Goal: Contribute content

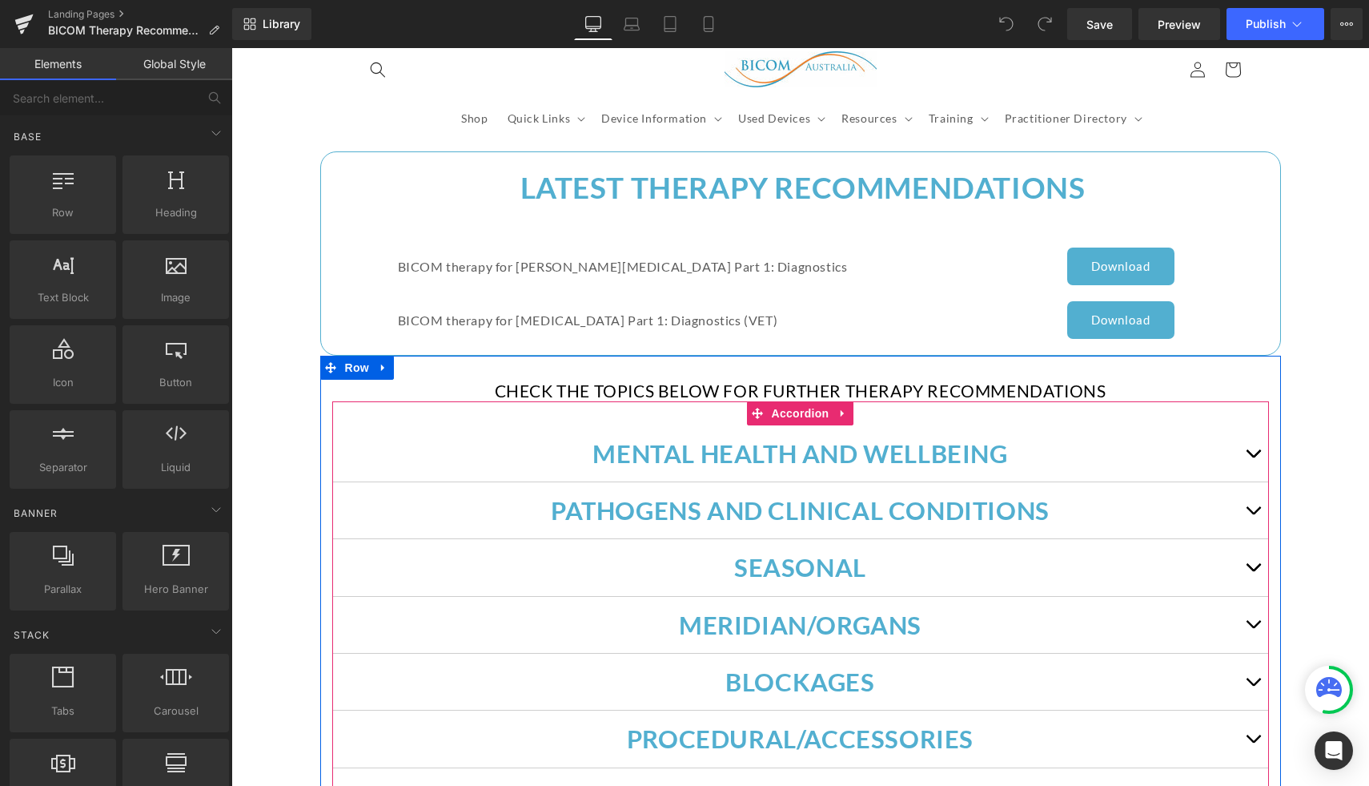
scroll to position [65, 0]
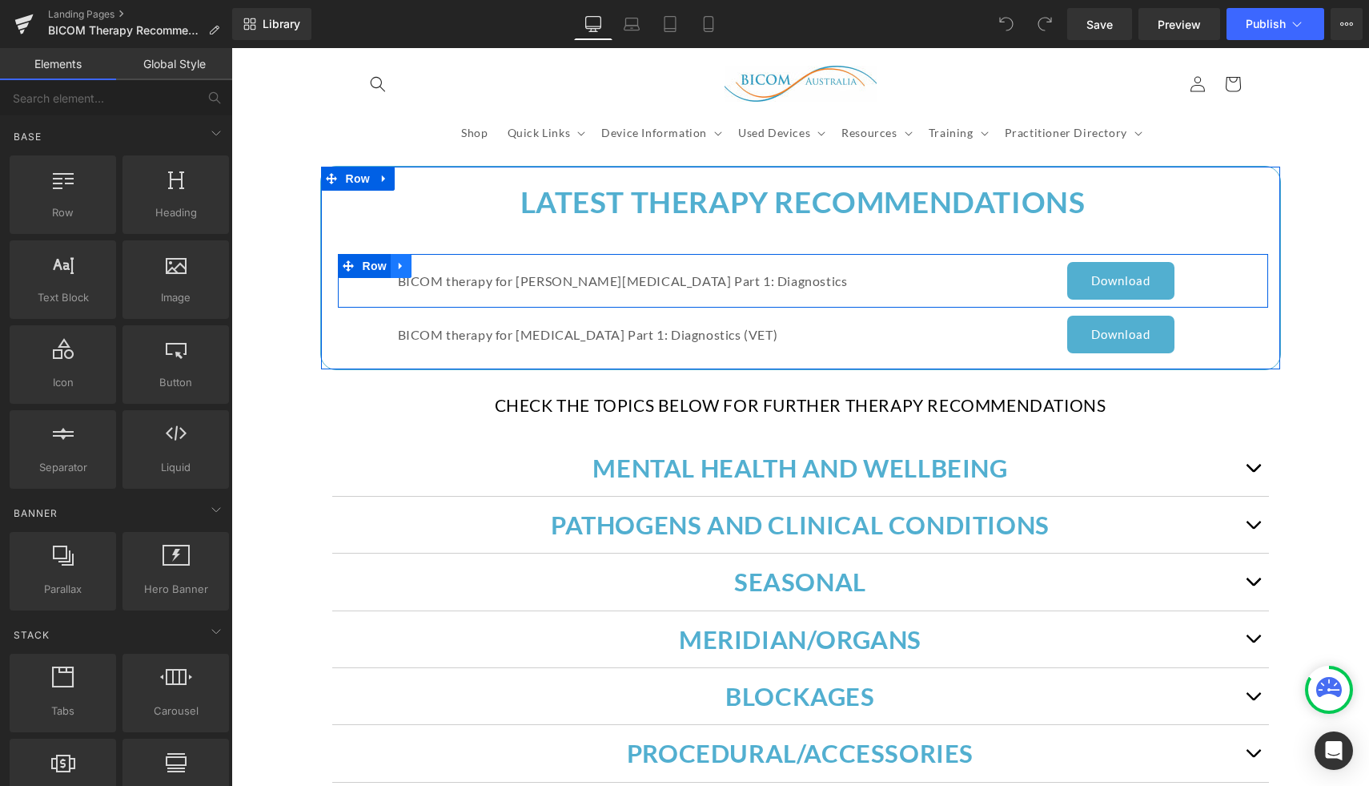
click at [408, 263] on link at bounding box center [401, 266] width 21 height 24
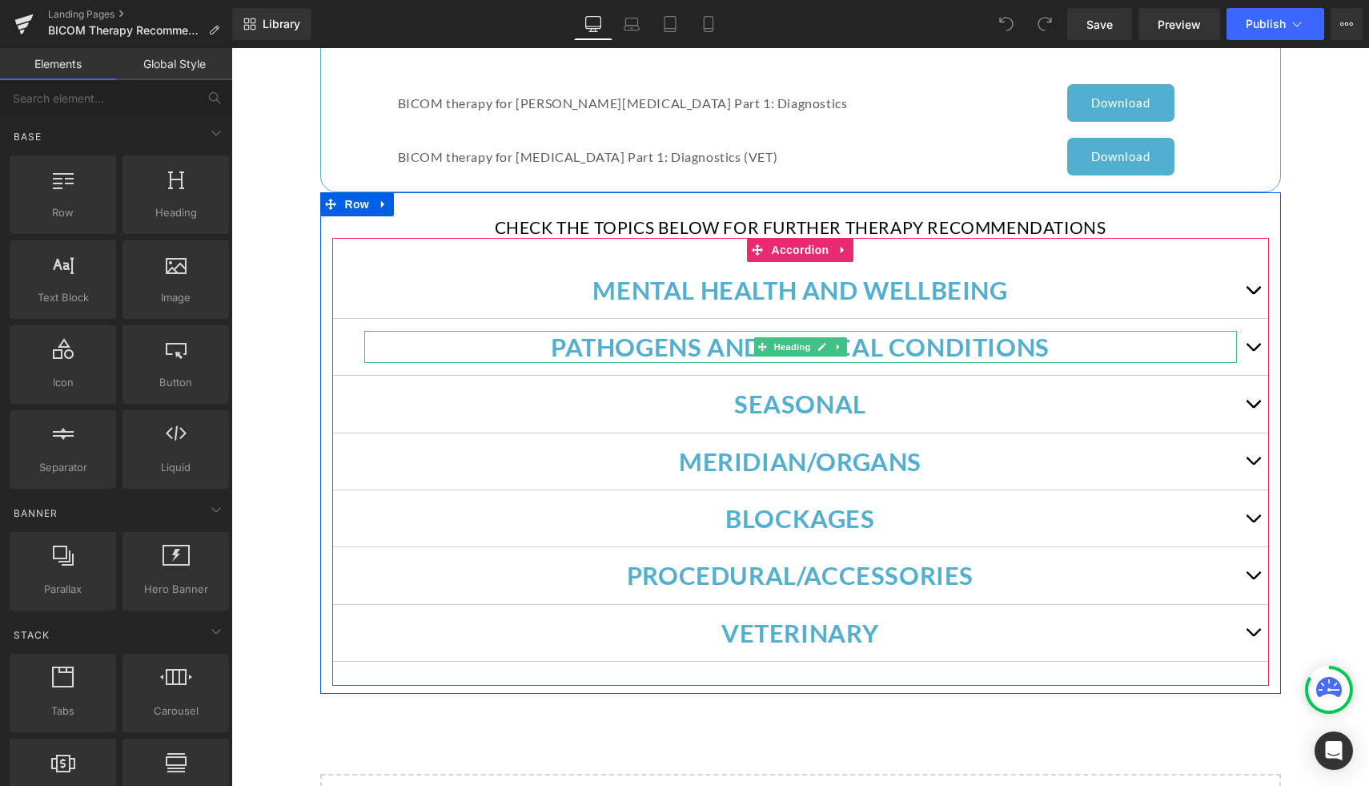
scroll to position [260, 0]
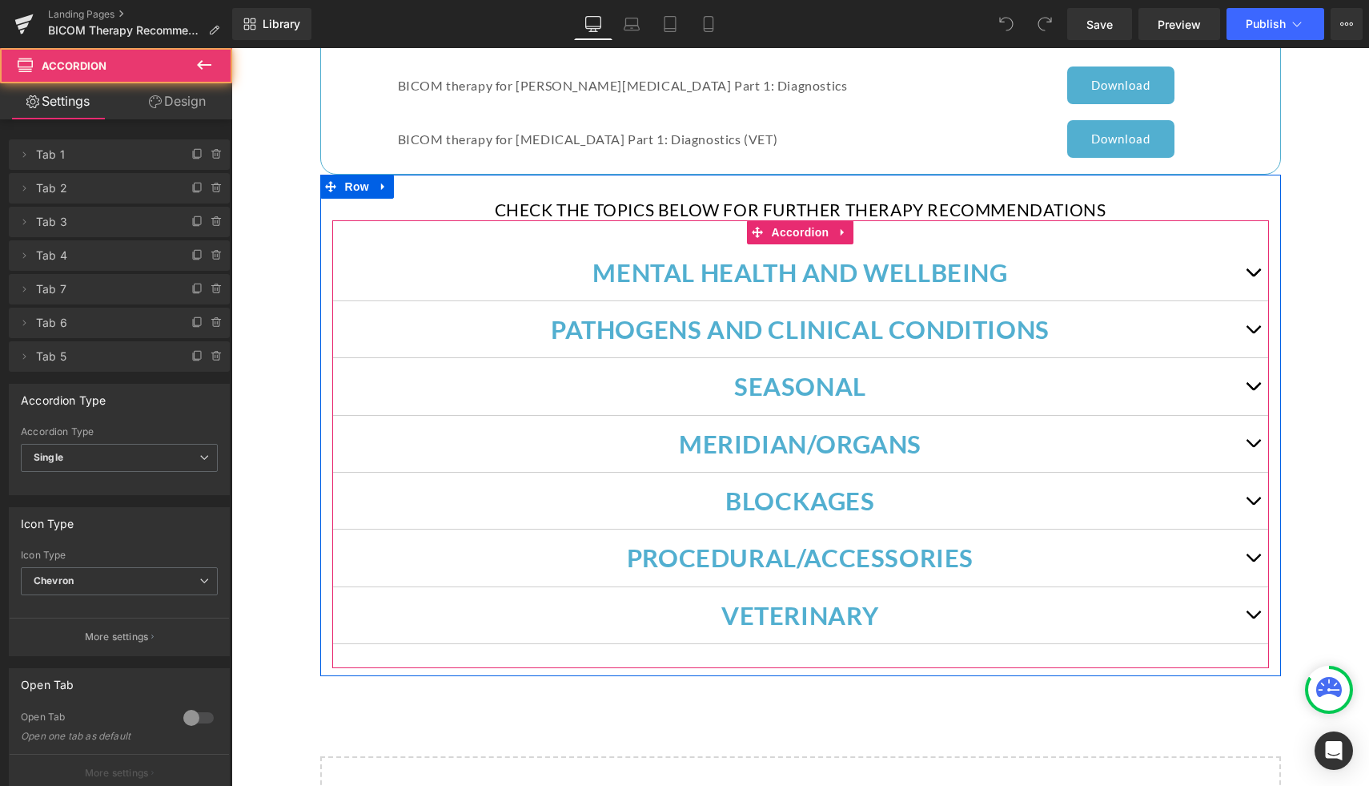
click at [1253, 333] on span "button" at bounding box center [1253, 333] width 0 height 0
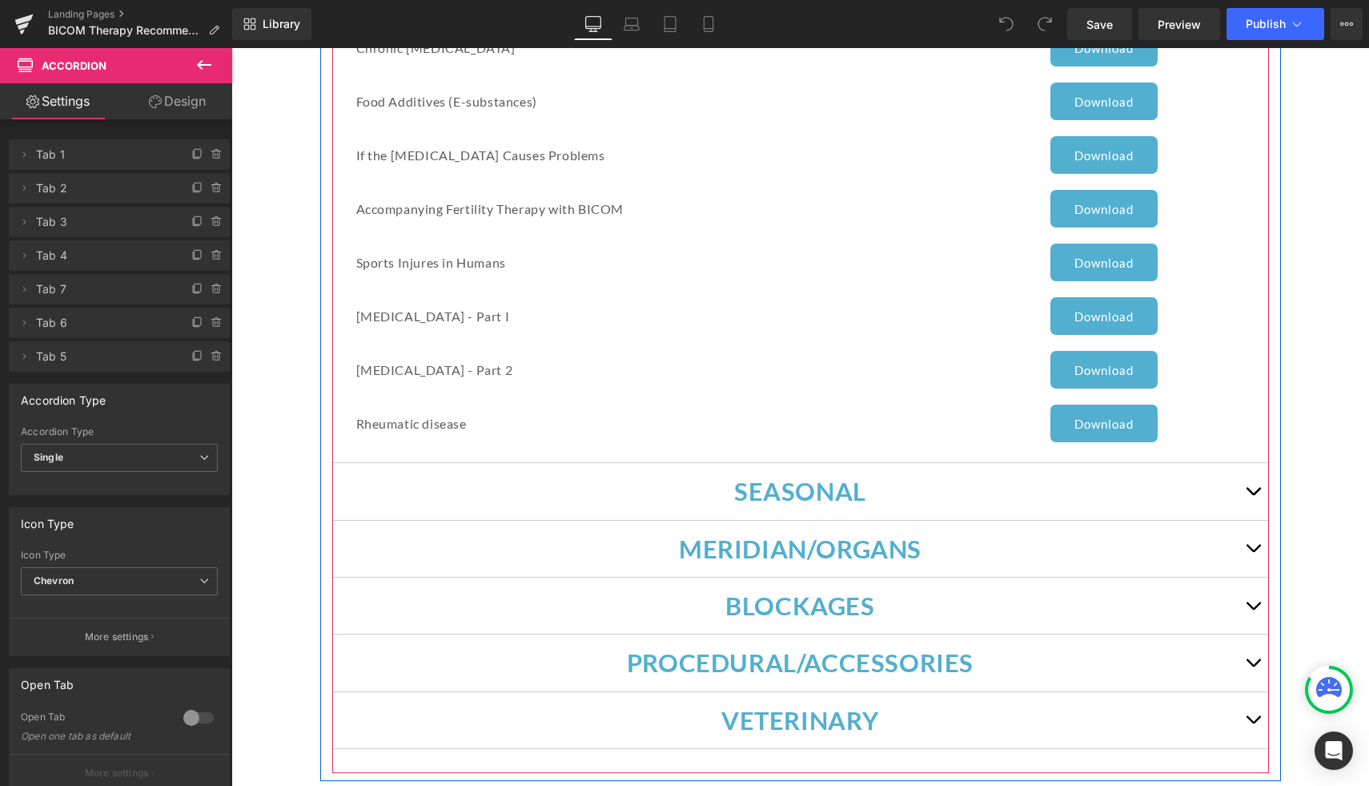
scroll to position [1177, 0]
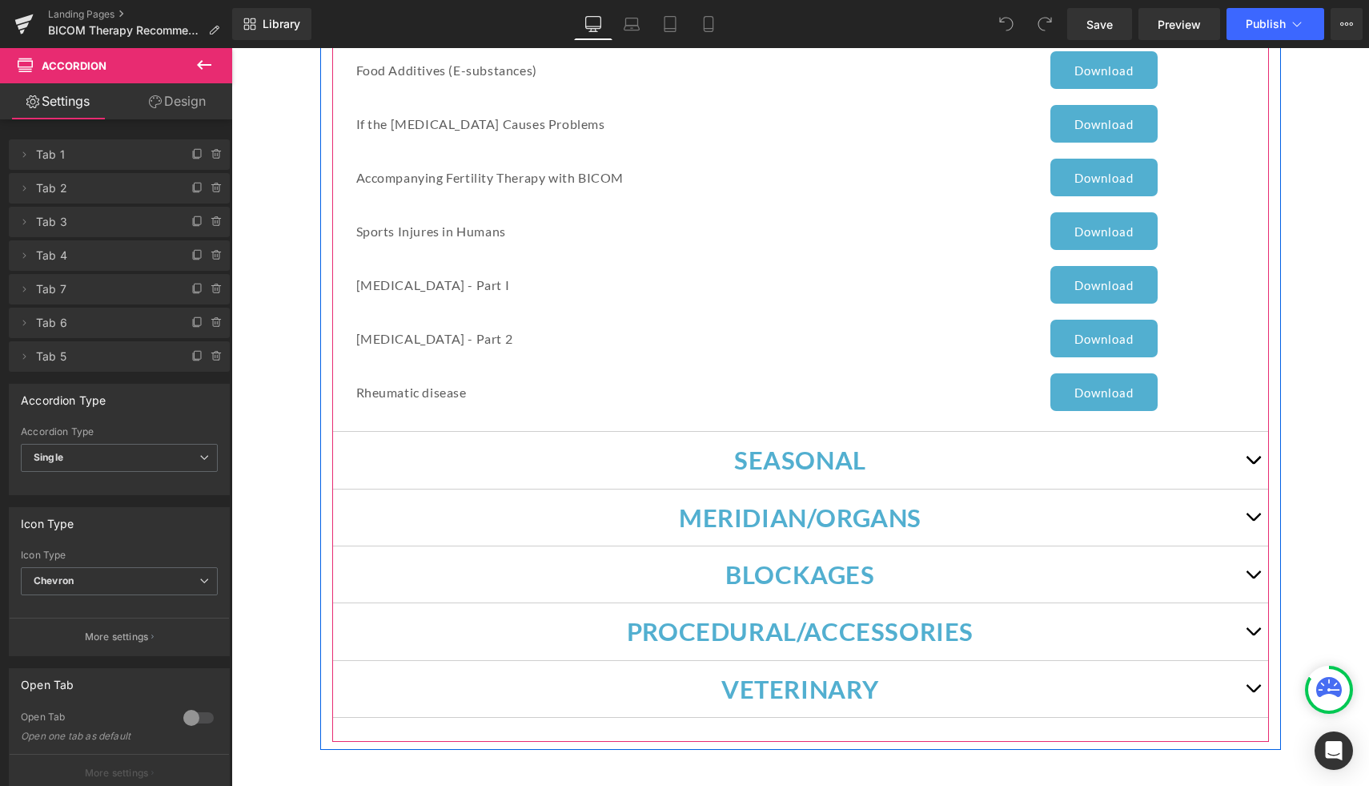
click at [1253, 520] on span "button" at bounding box center [1253, 520] width 0 height 0
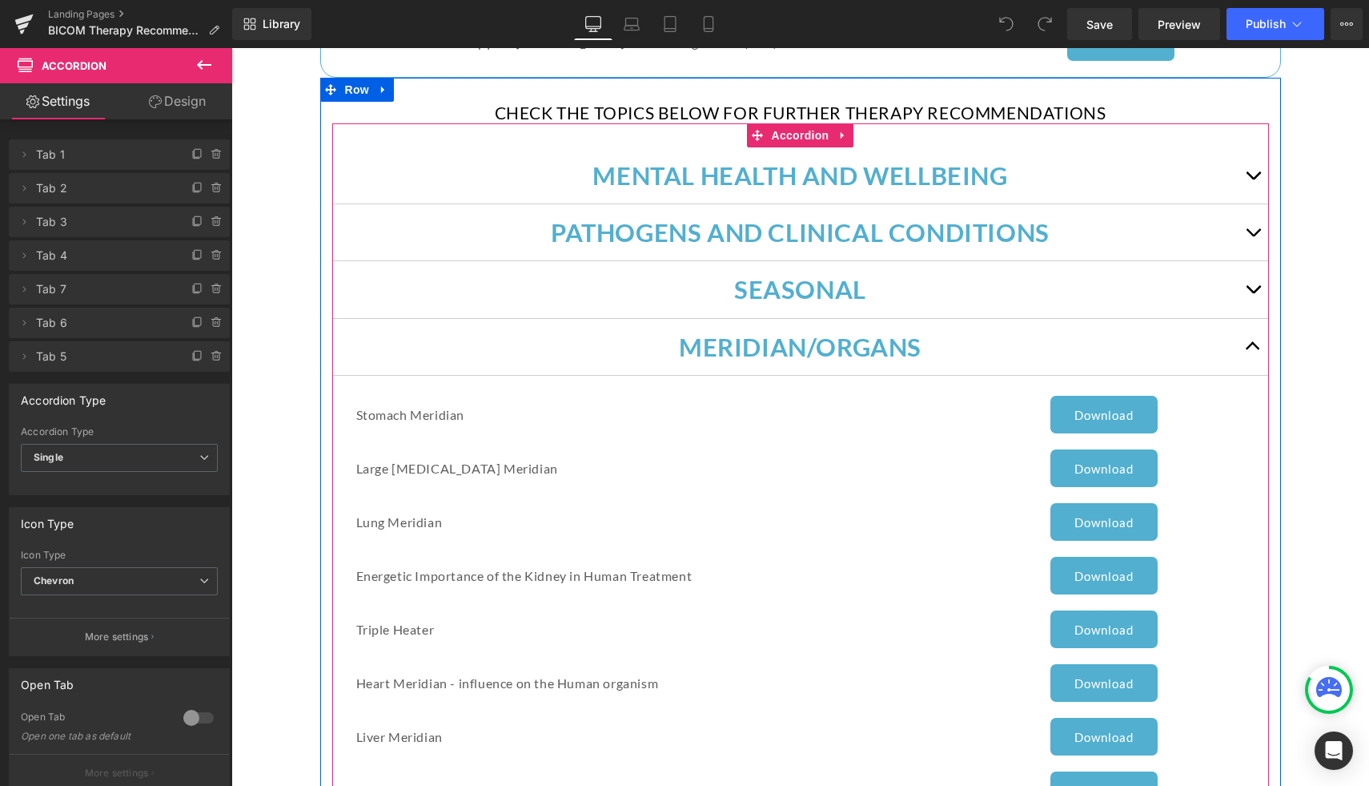
scroll to position [305, 0]
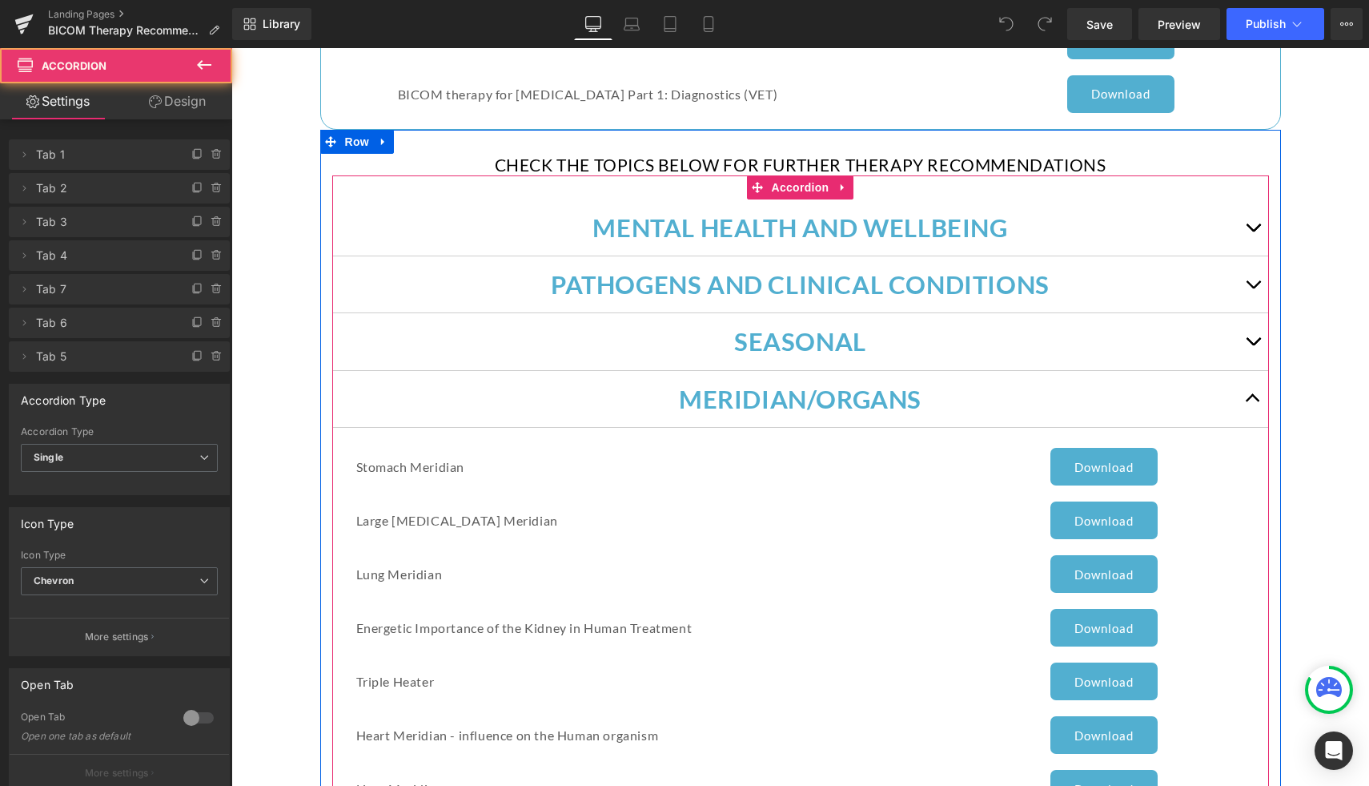
click at [1251, 393] on button "button" at bounding box center [1253, 399] width 32 height 56
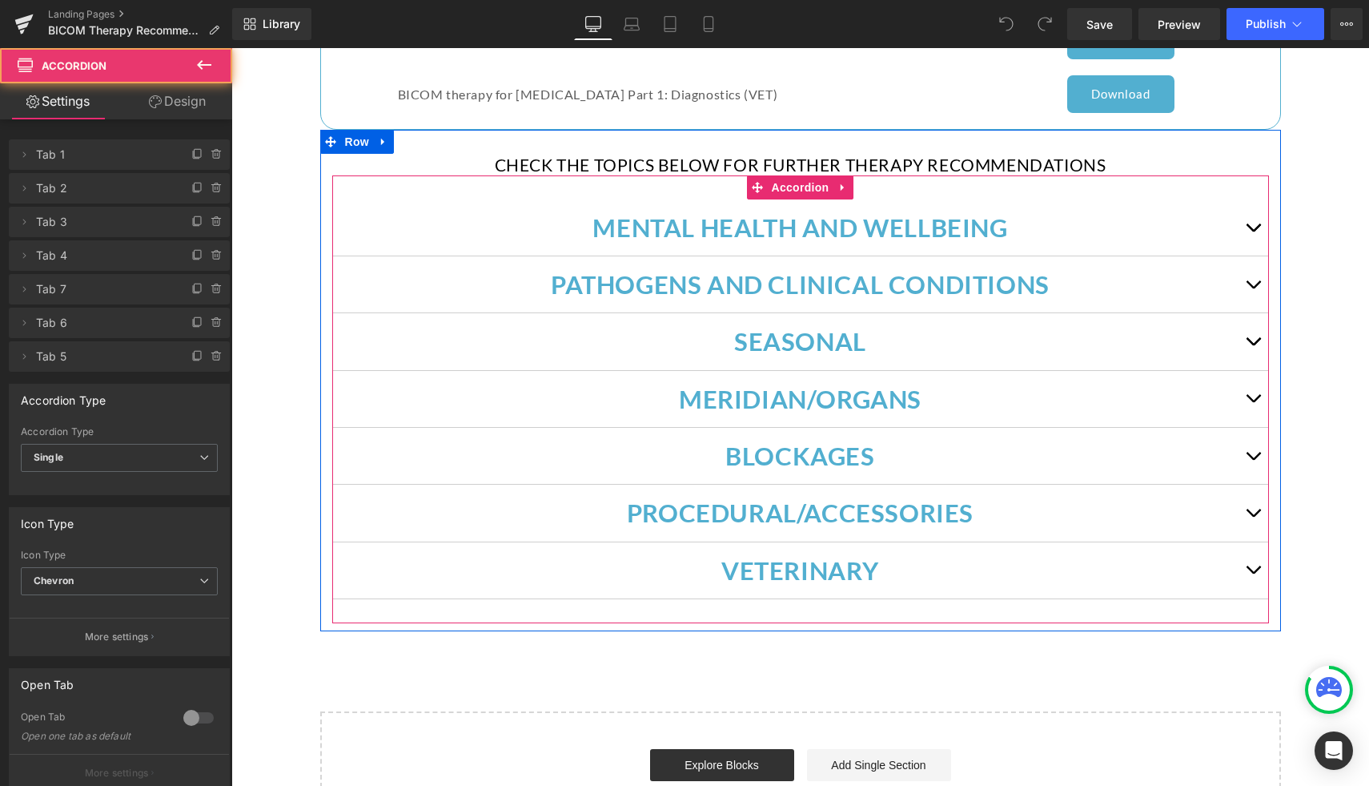
click at [1253, 287] on button "button" at bounding box center [1253, 284] width 32 height 56
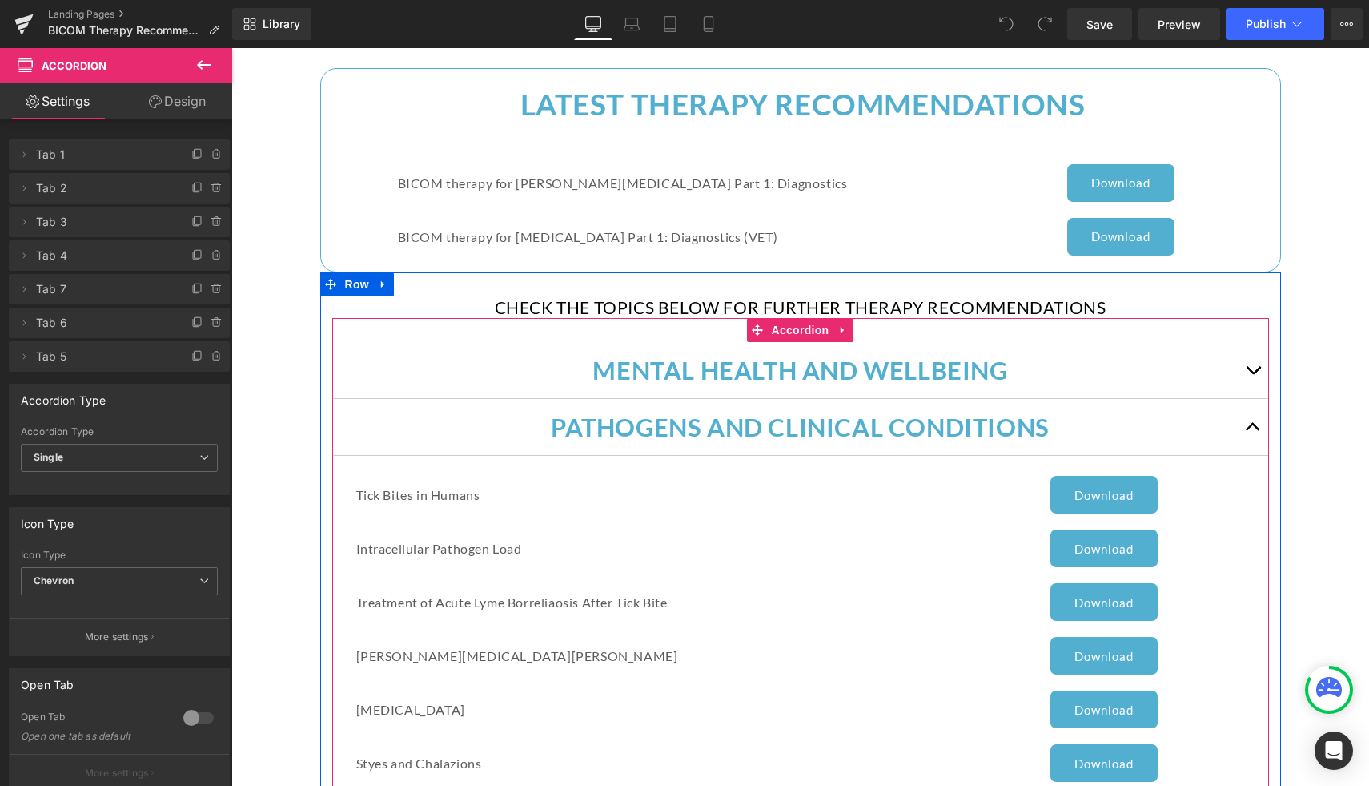
scroll to position [161, 0]
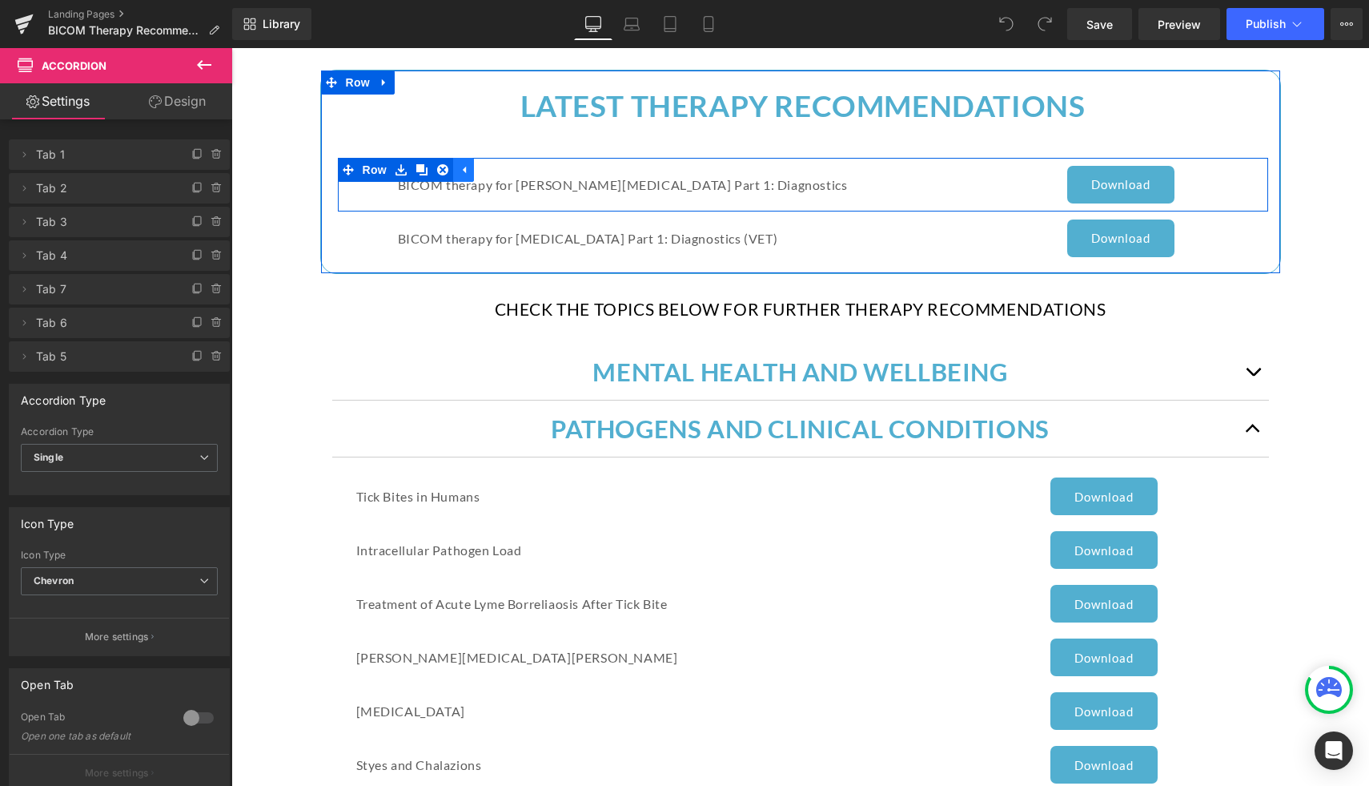
click at [460, 169] on icon at bounding box center [463, 169] width 11 height 12
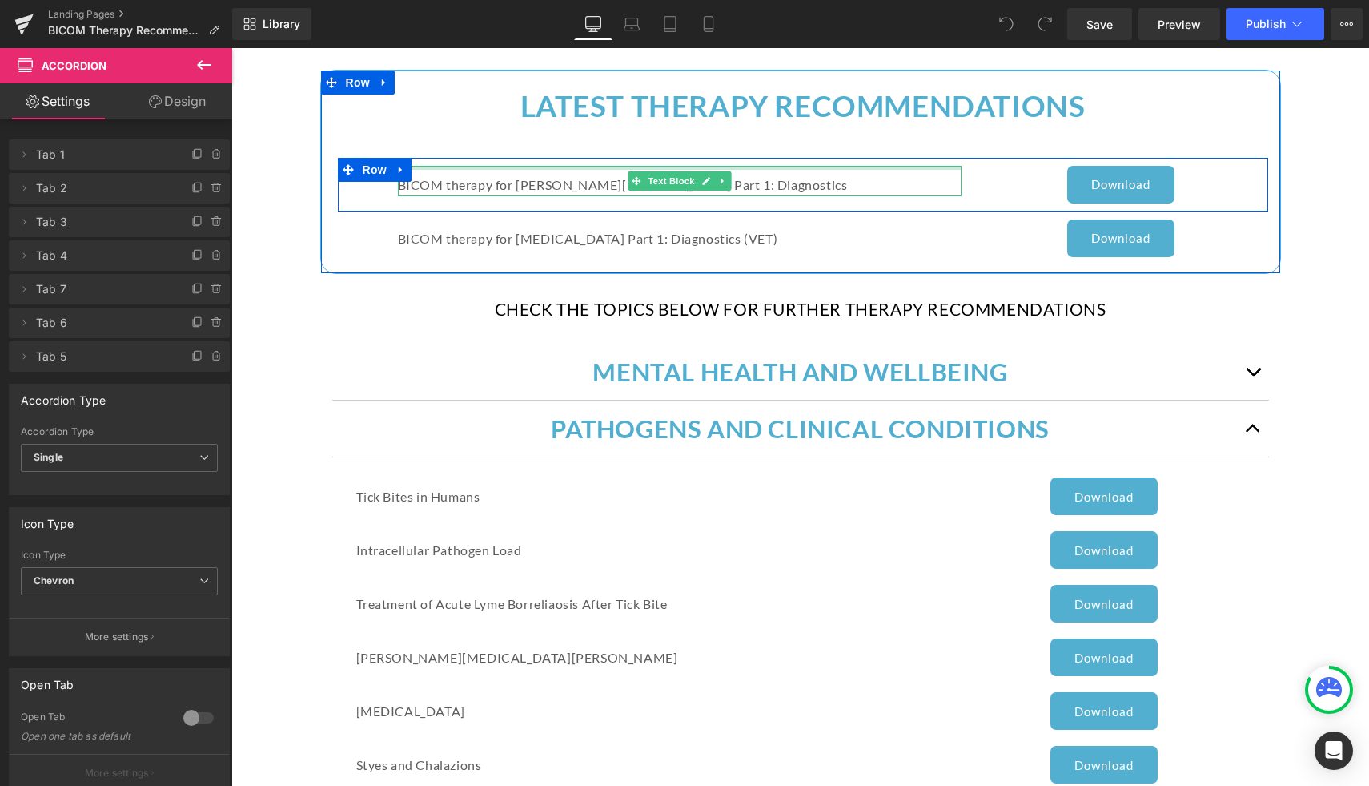
click at [416, 166] on div at bounding box center [680, 168] width 565 height 4
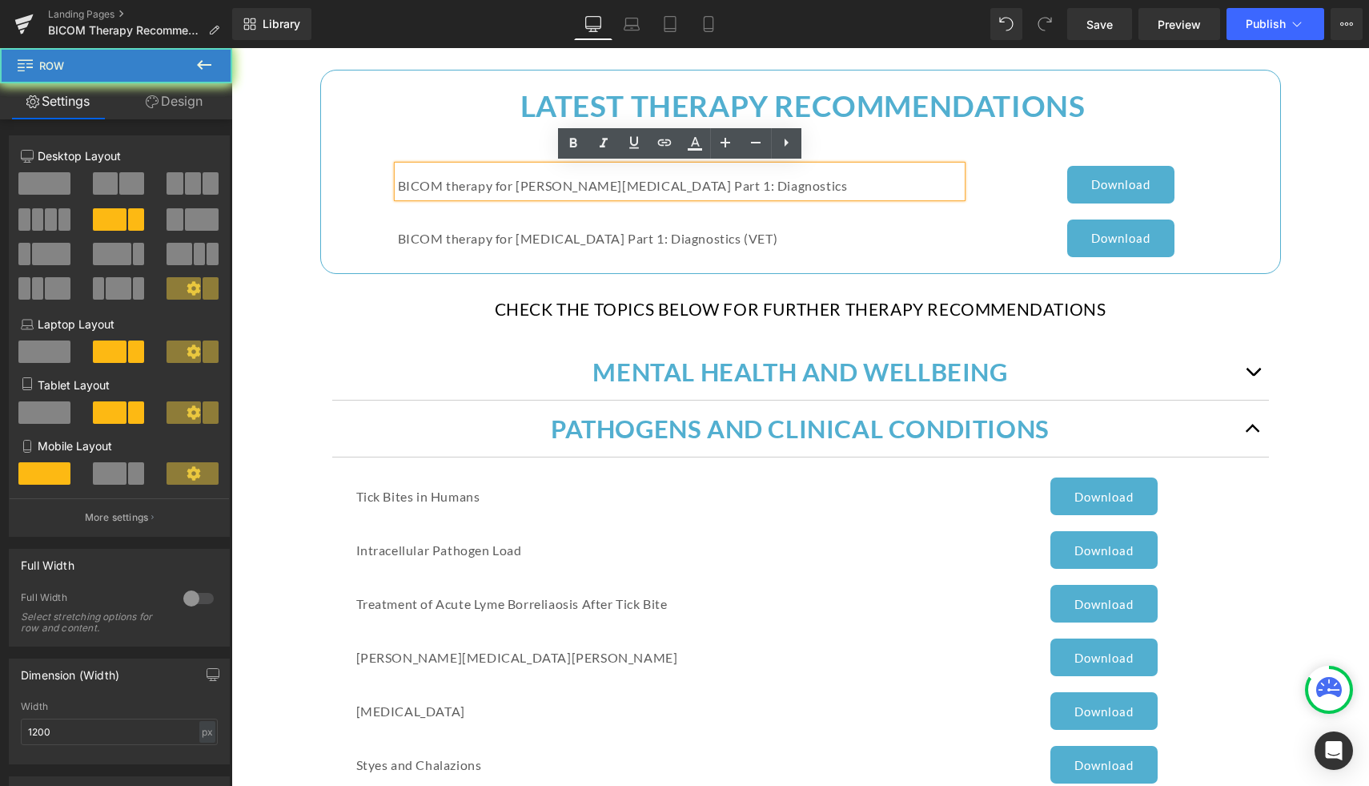
click at [358, 173] on div "BICOM therapy for [PERSON_NAME][MEDICAL_DATA] Part 1: Diagnostics Text Block Do…" at bounding box center [803, 185] width 930 height 54
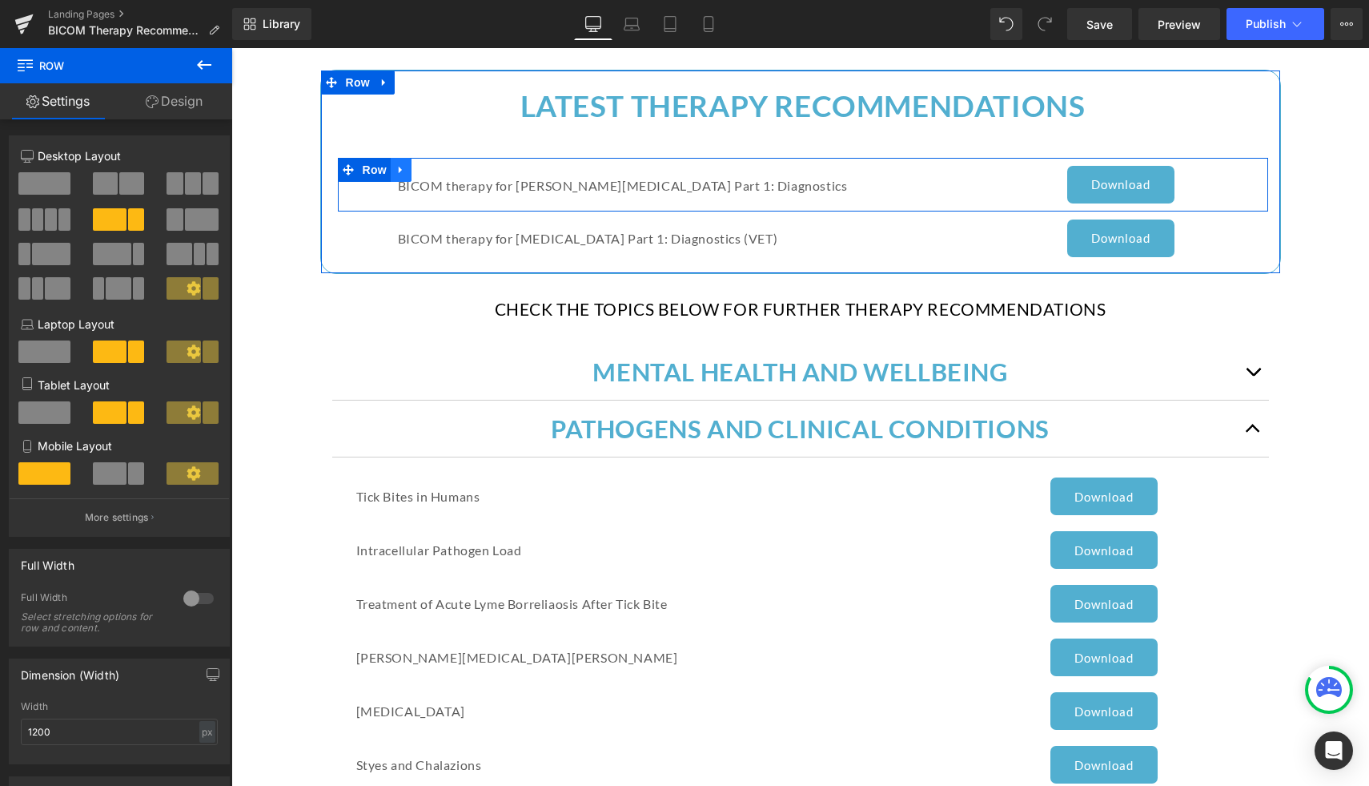
click at [399, 170] on icon at bounding box center [400, 169] width 3 height 7
click at [427, 171] on icon at bounding box center [421, 169] width 11 height 11
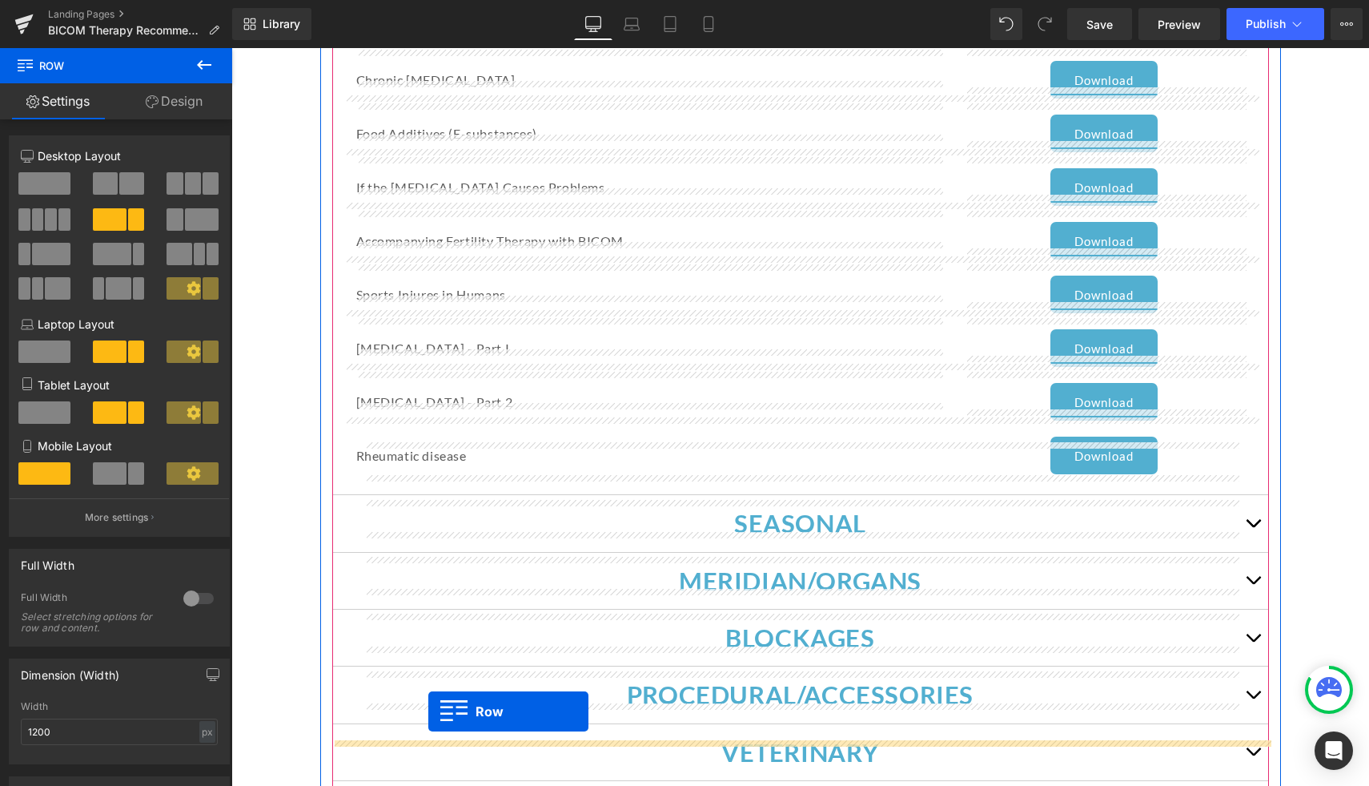
scroll to position [1218, 0]
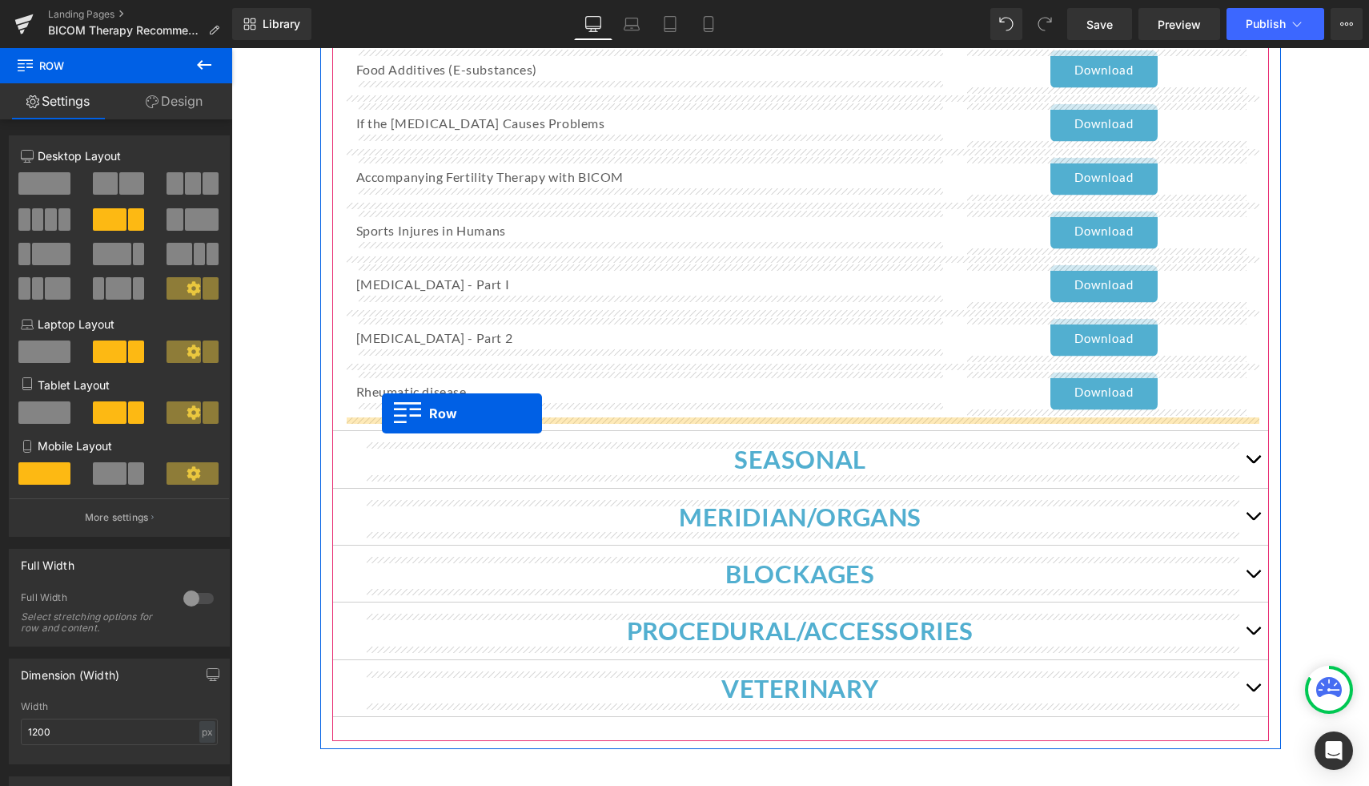
drag, startPoint x: 343, startPoint y: 221, endPoint x: 382, endPoint y: 413, distance: 196.1
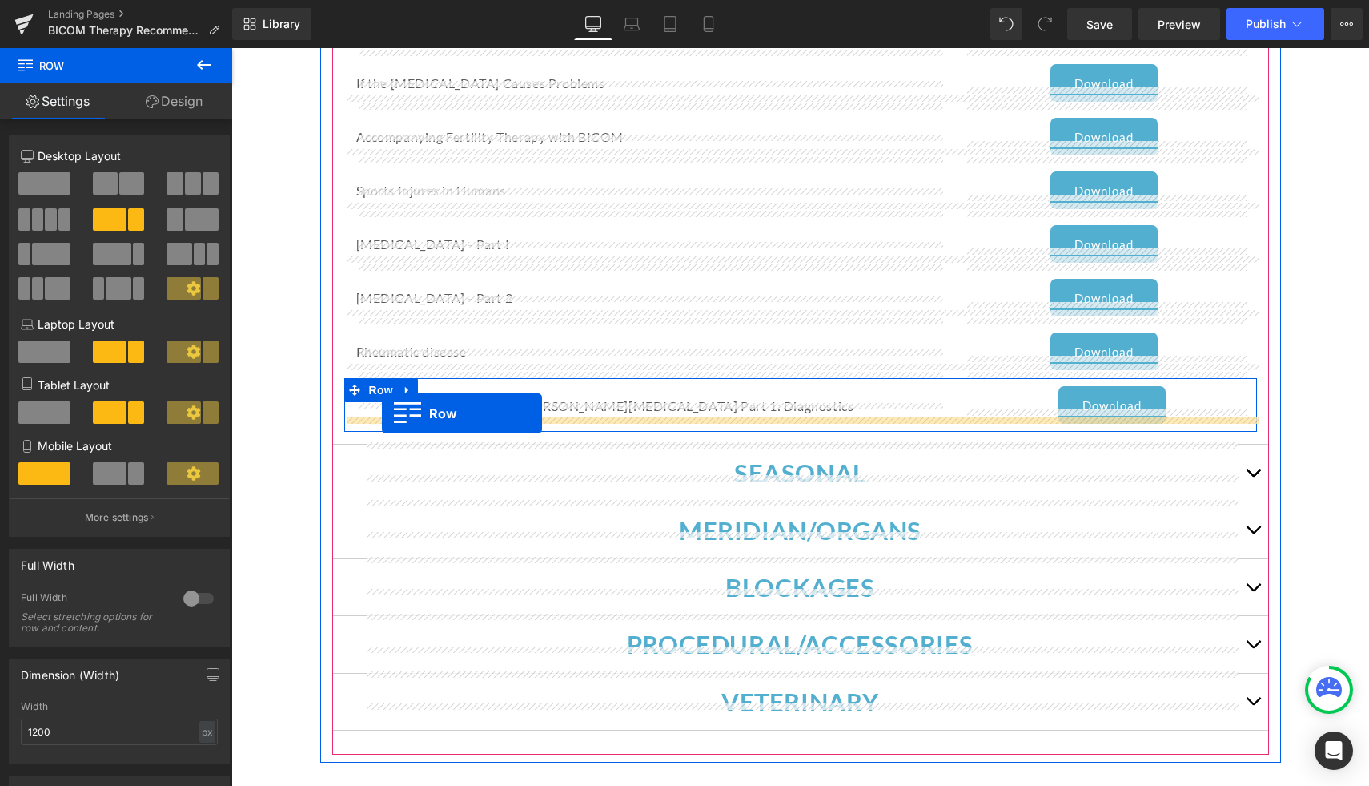
scroll to position [1178, 0]
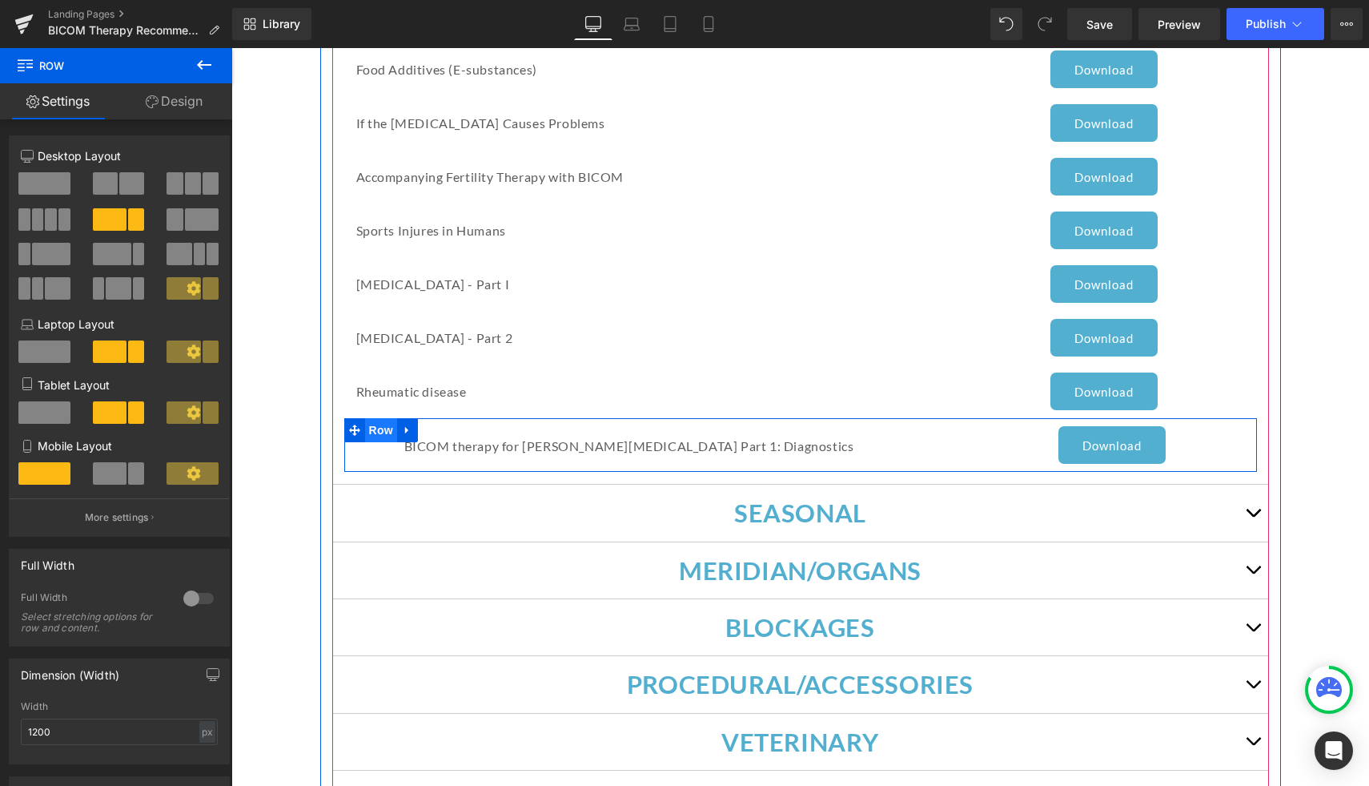
click at [384, 428] on span "Row" at bounding box center [381, 430] width 32 height 24
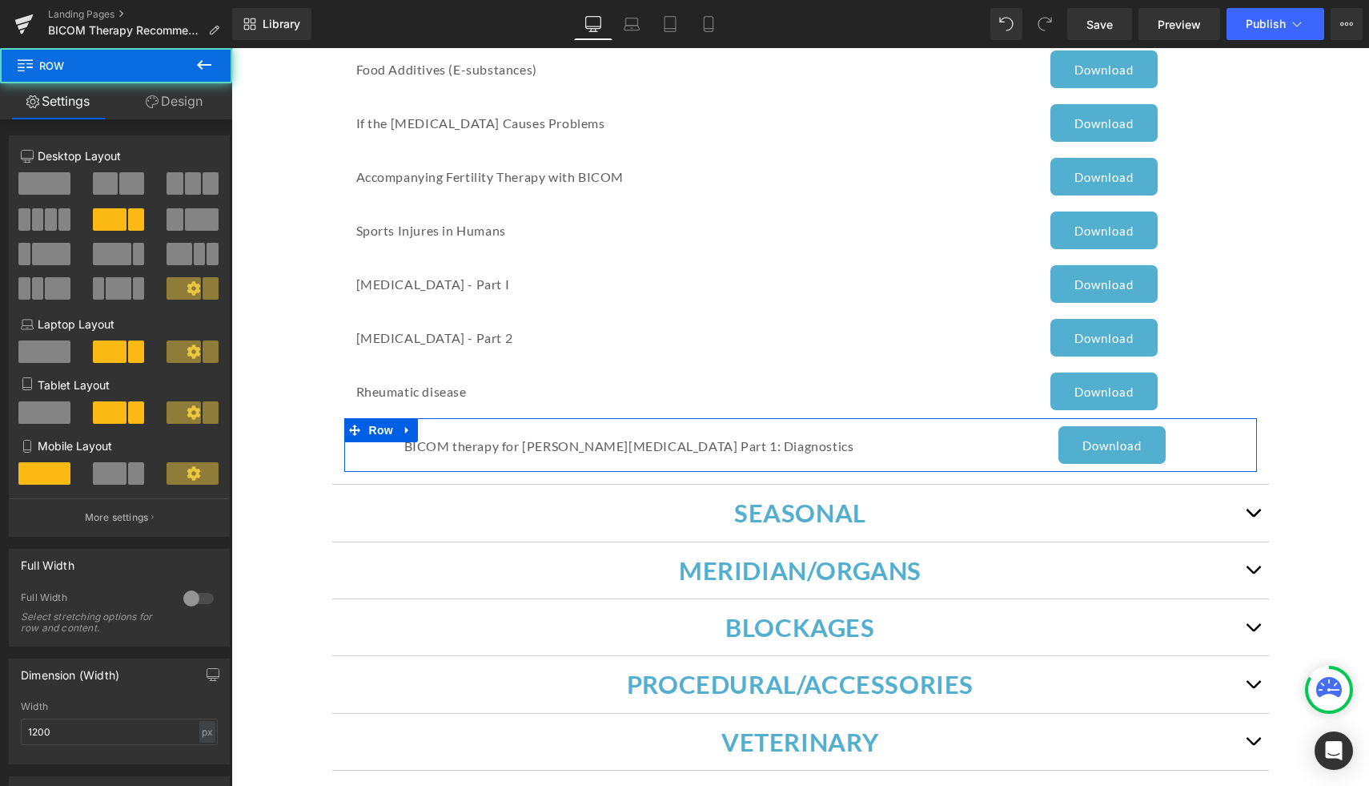
click at [178, 107] on link "Design" at bounding box center [174, 101] width 116 height 36
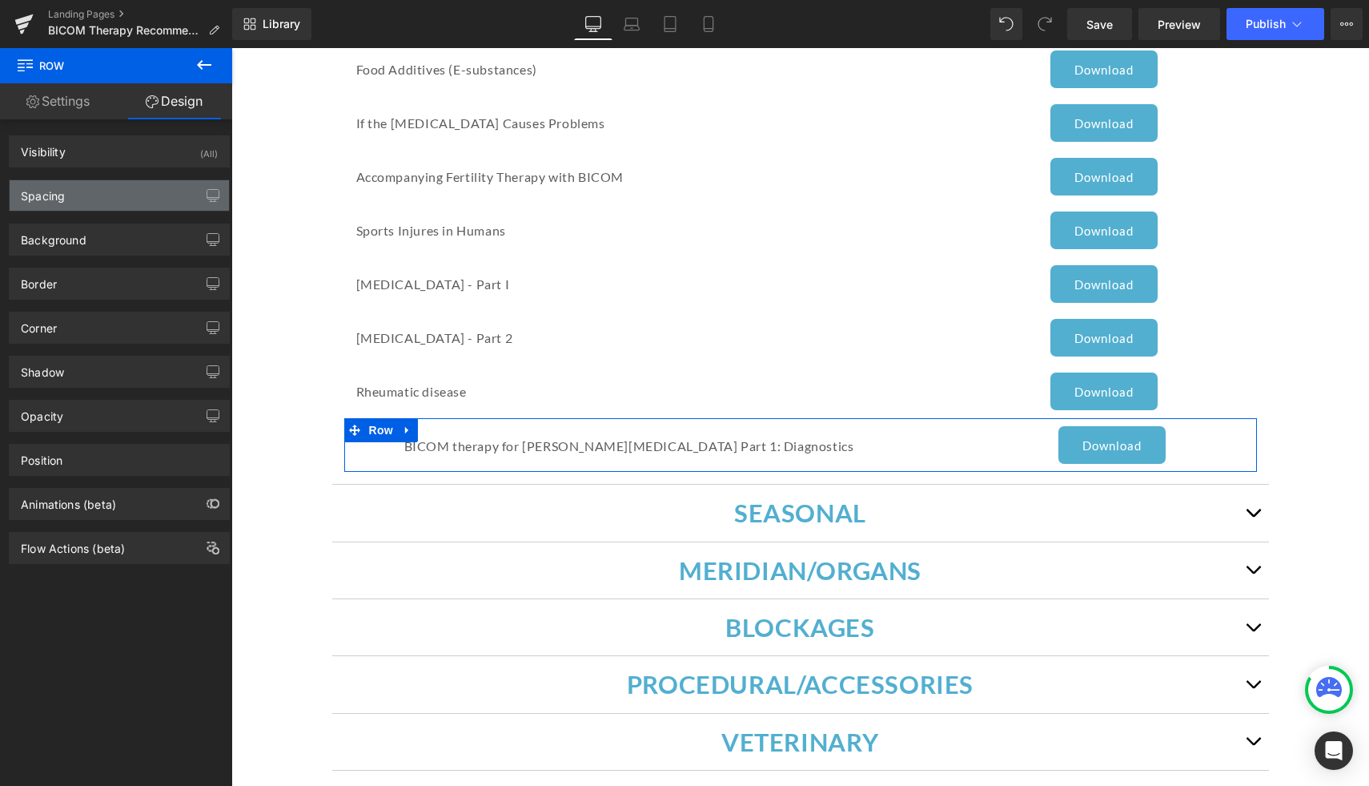
click at [129, 193] on div "Spacing" at bounding box center [119, 195] width 219 height 30
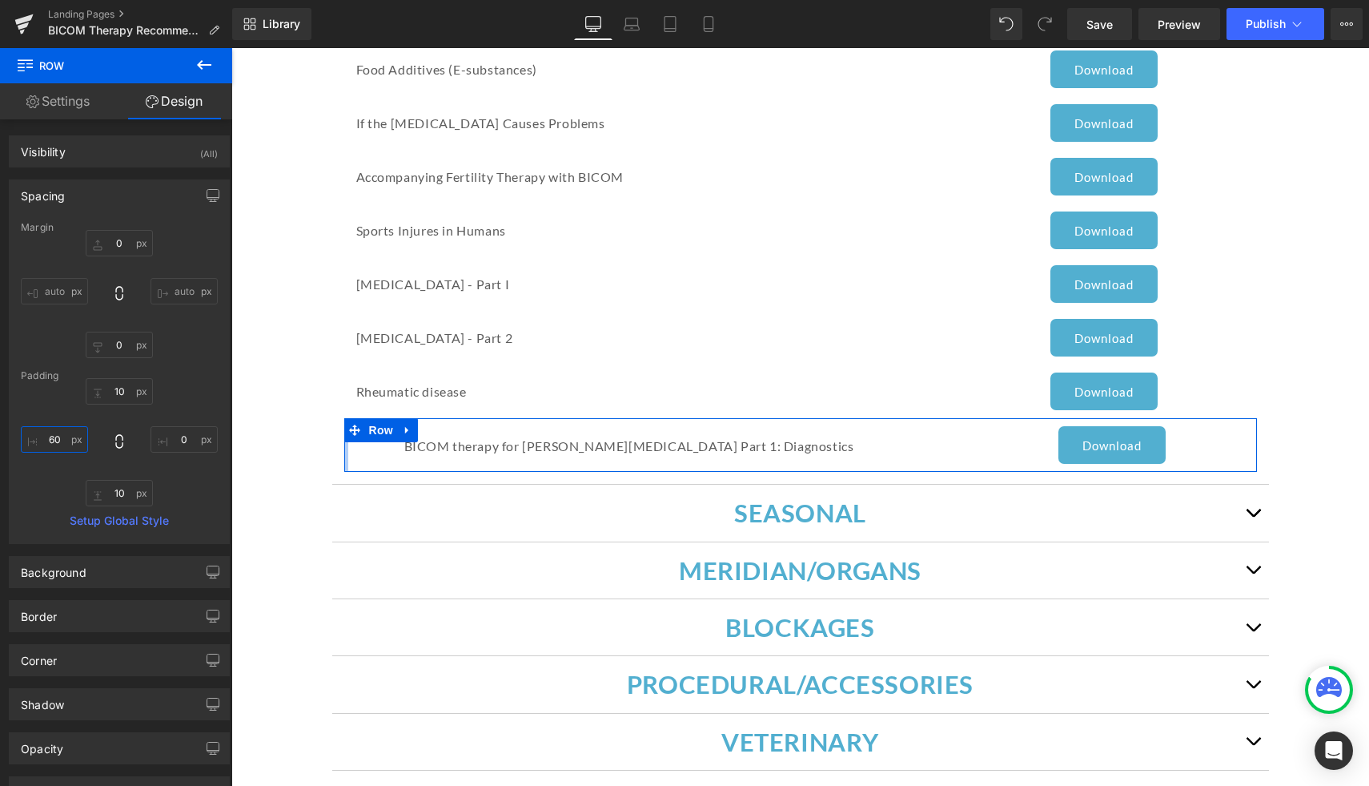
click at [61, 439] on input "60" at bounding box center [54, 439] width 67 height 26
type input "0"
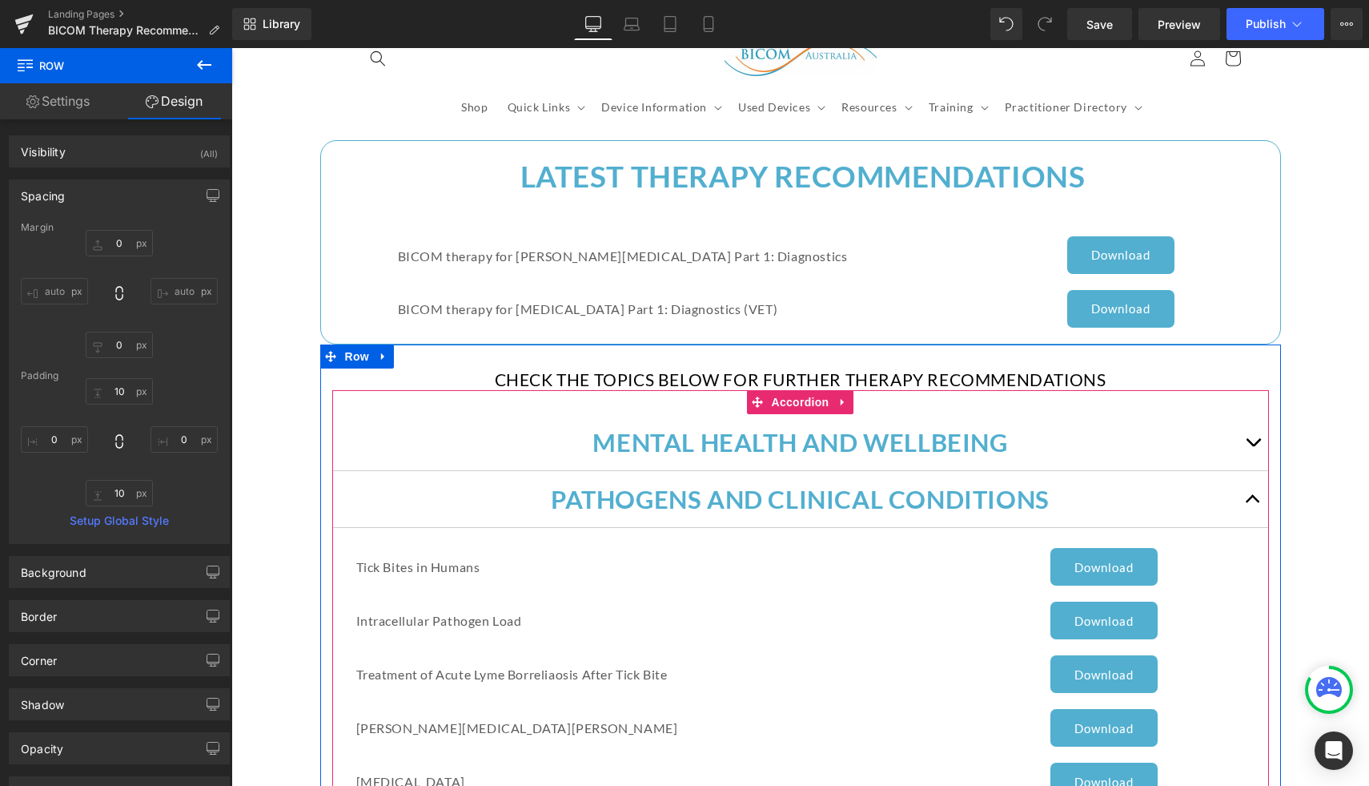
scroll to position [89, 0]
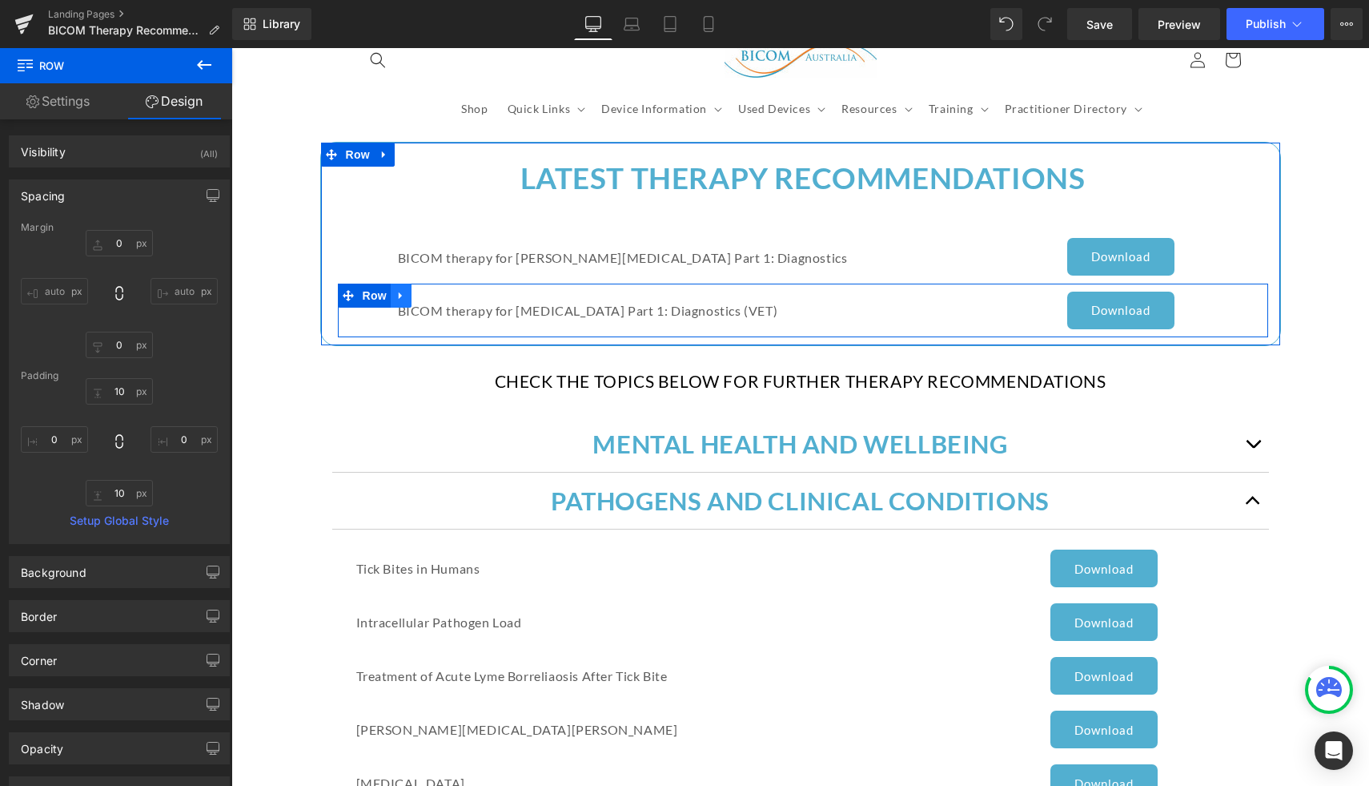
click at [400, 293] on icon at bounding box center [400, 294] width 3 height 7
click at [420, 297] on icon at bounding box center [421, 295] width 11 height 12
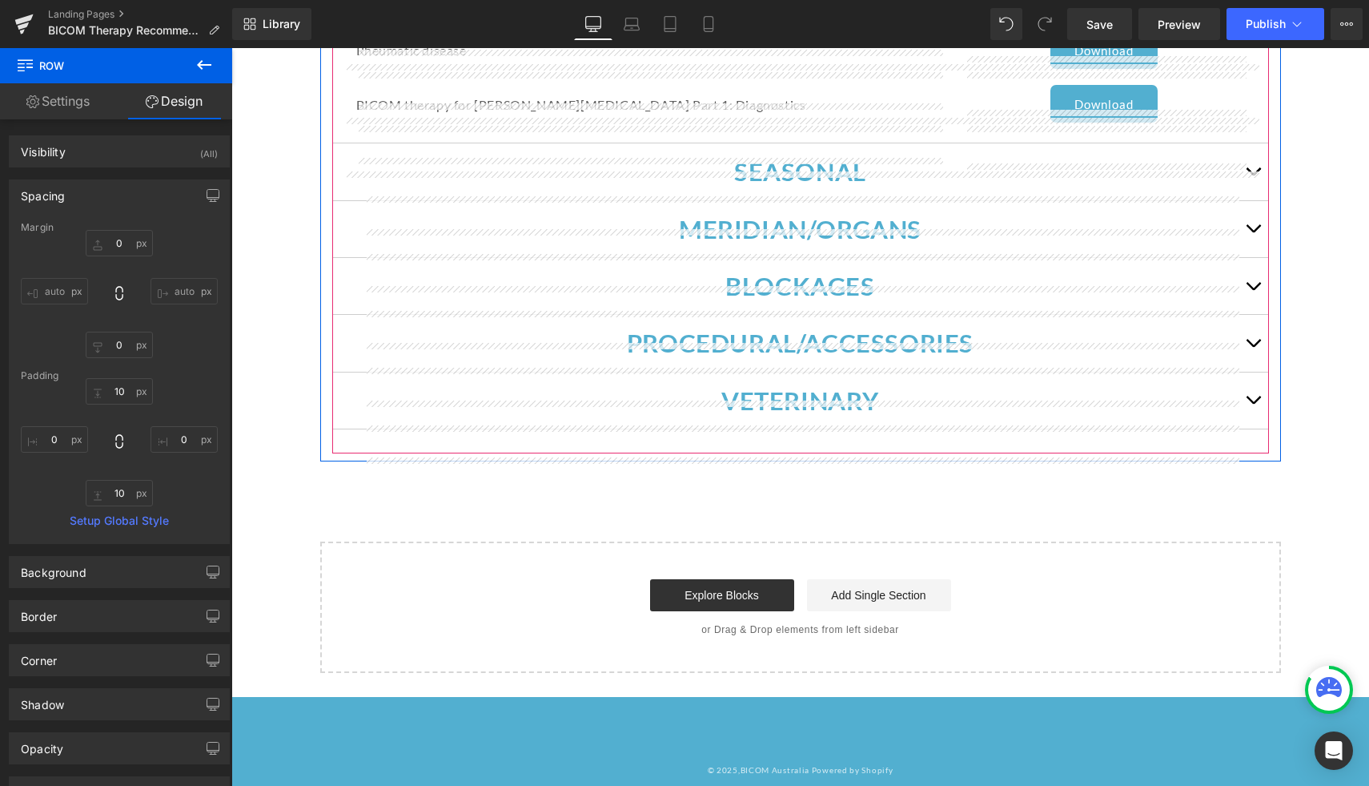
scroll to position [1580, 0]
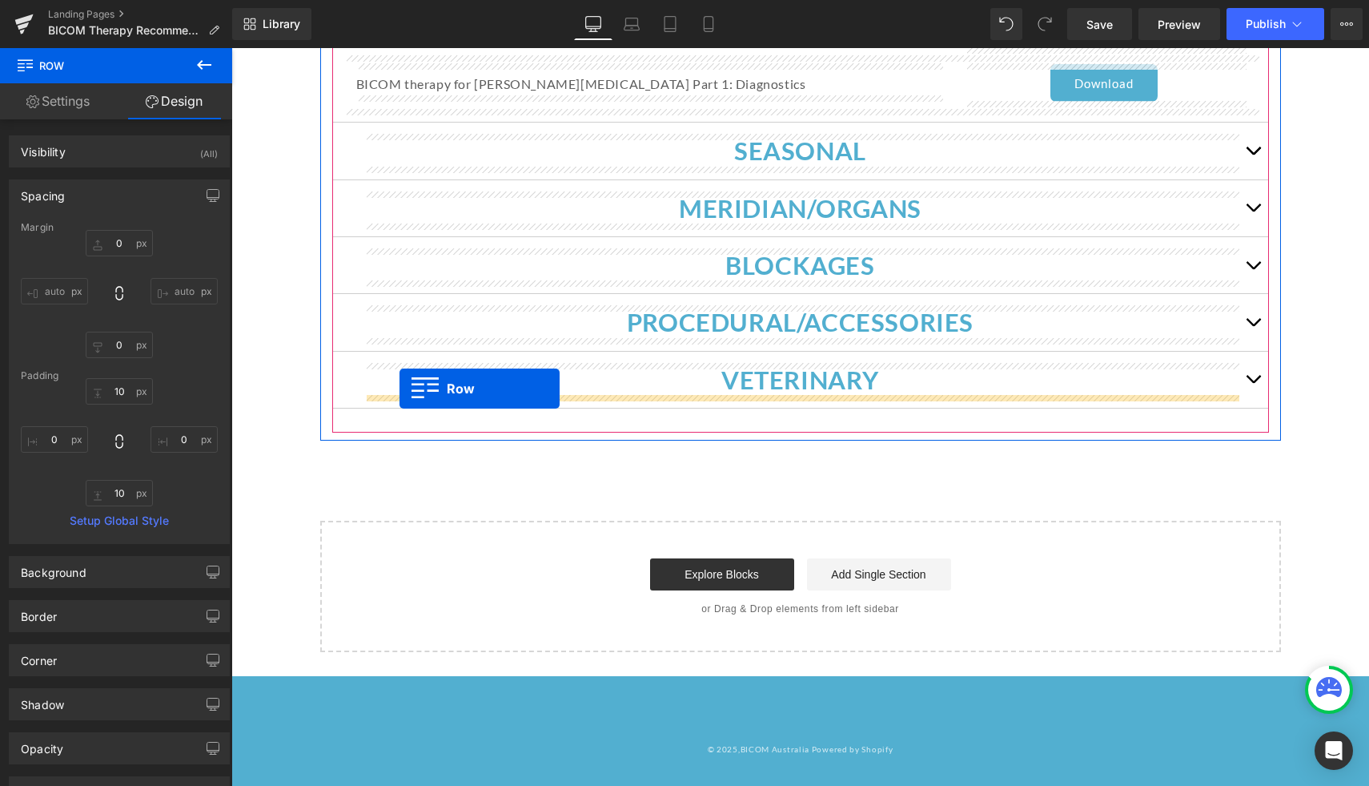
drag, startPoint x: 345, startPoint y: 344, endPoint x: 400, endPoint y: 389, distance: 70.5
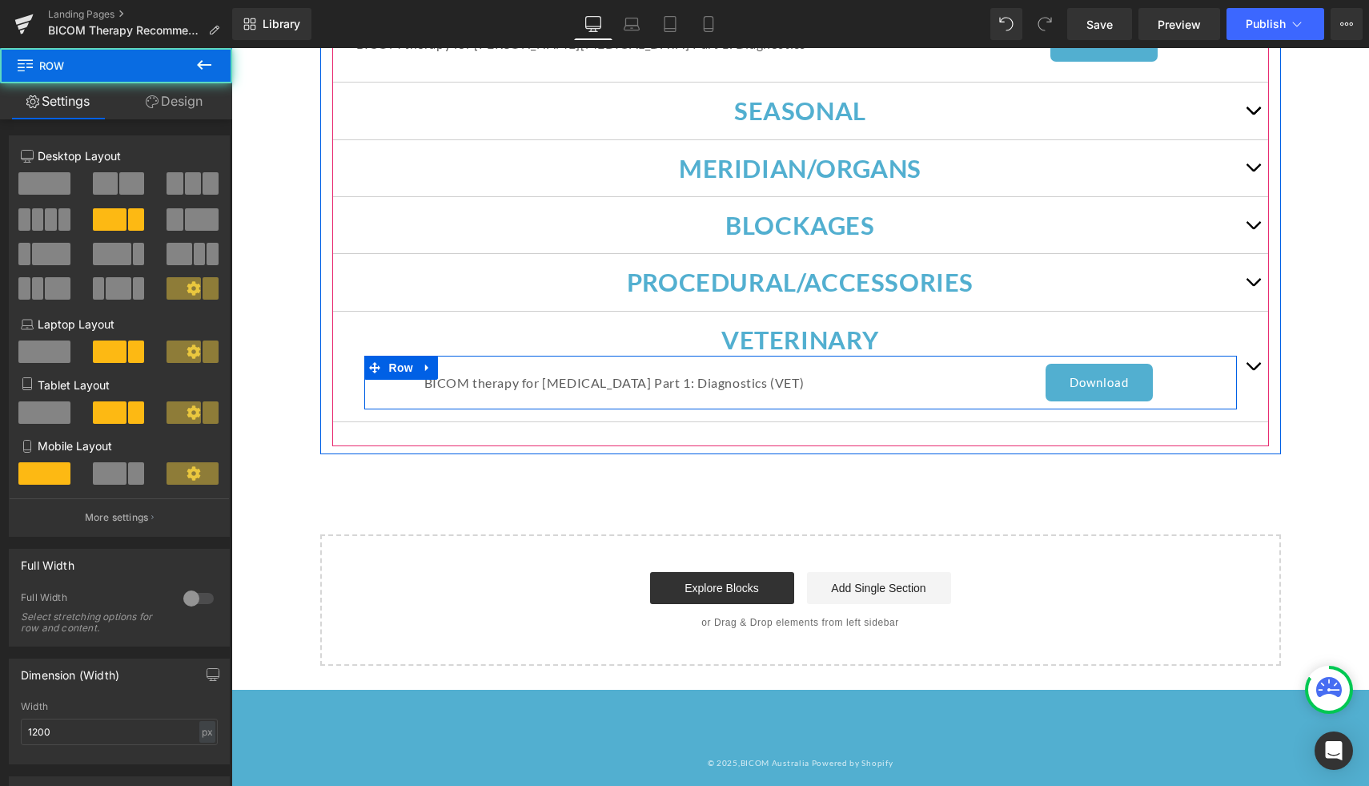
scroll to position [1540, 0]
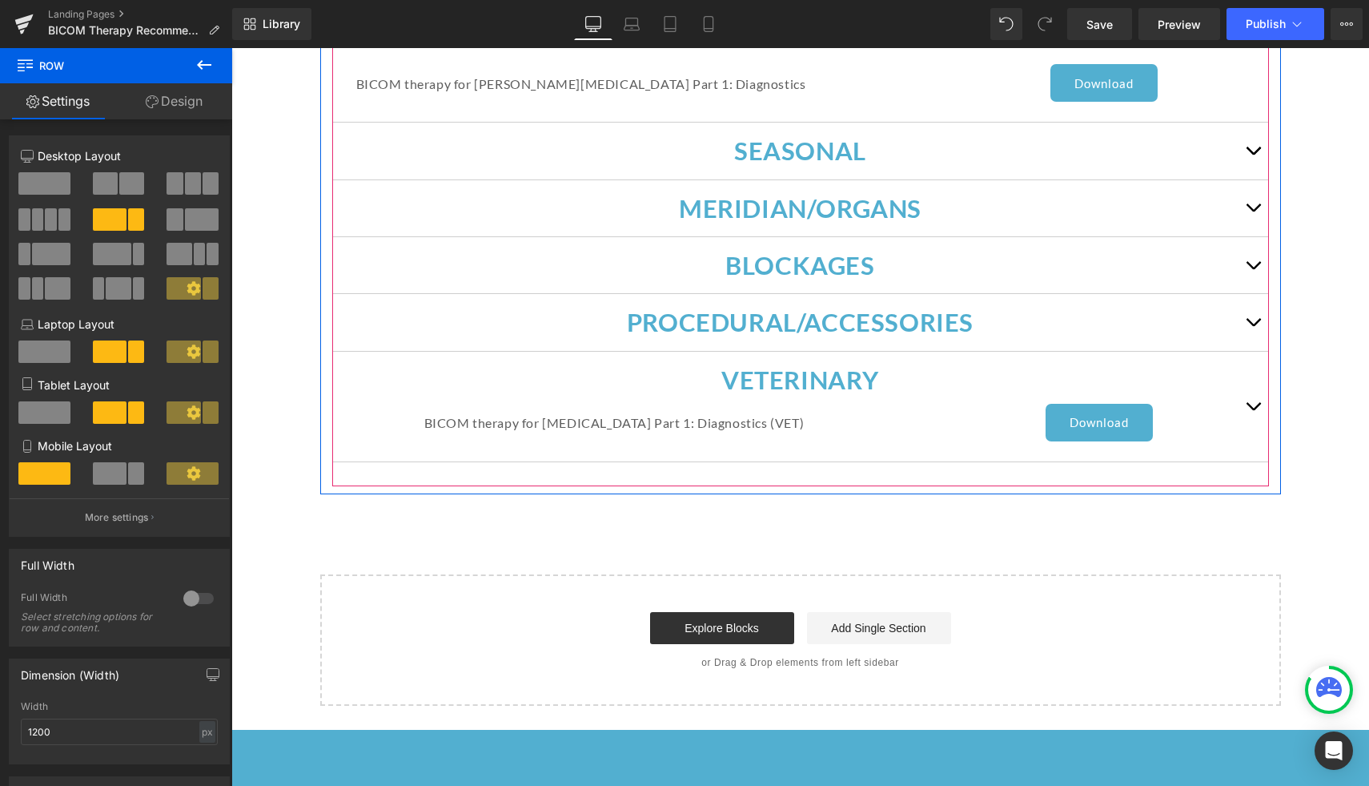
click at [1253, 410] on span "button" at bounding box center [1253, 410] width 0 height 0
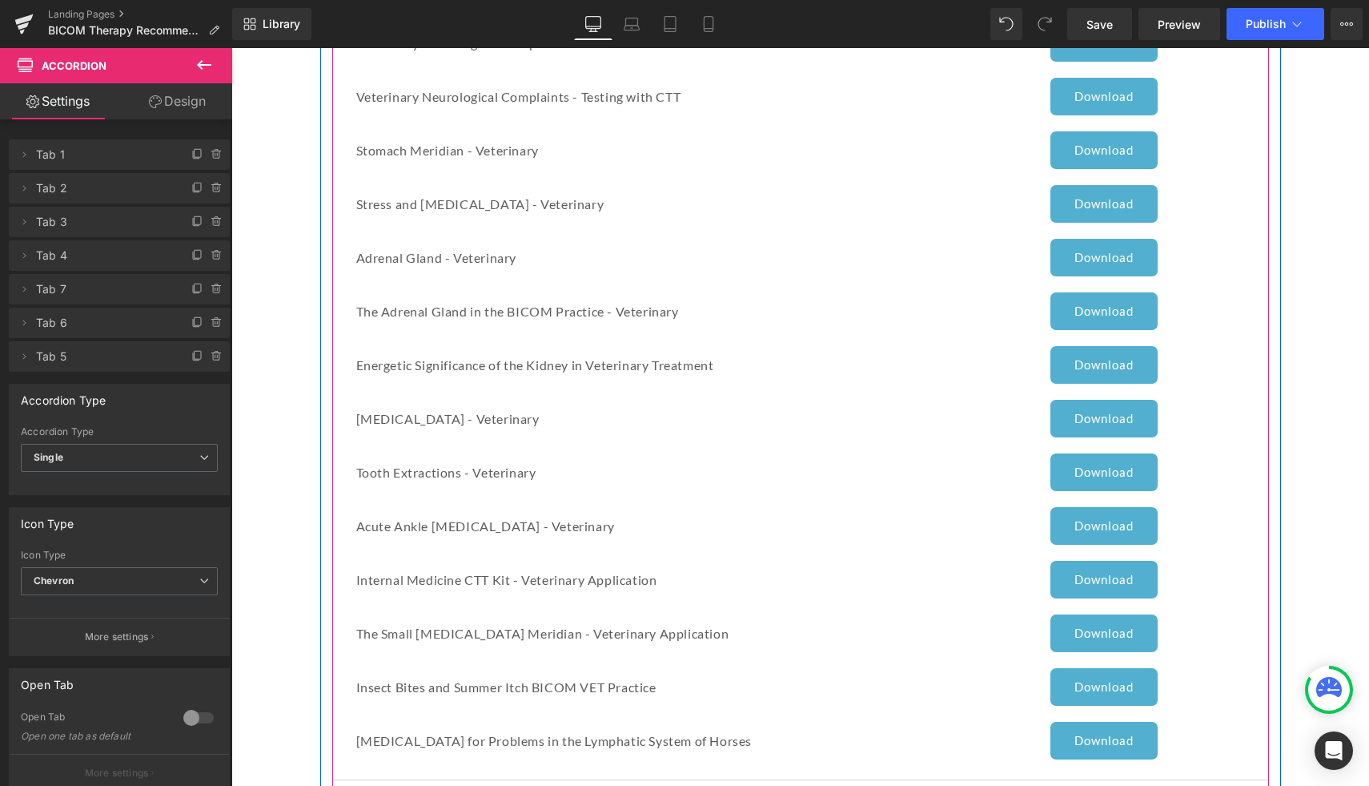
scroll to position [1539, 0]
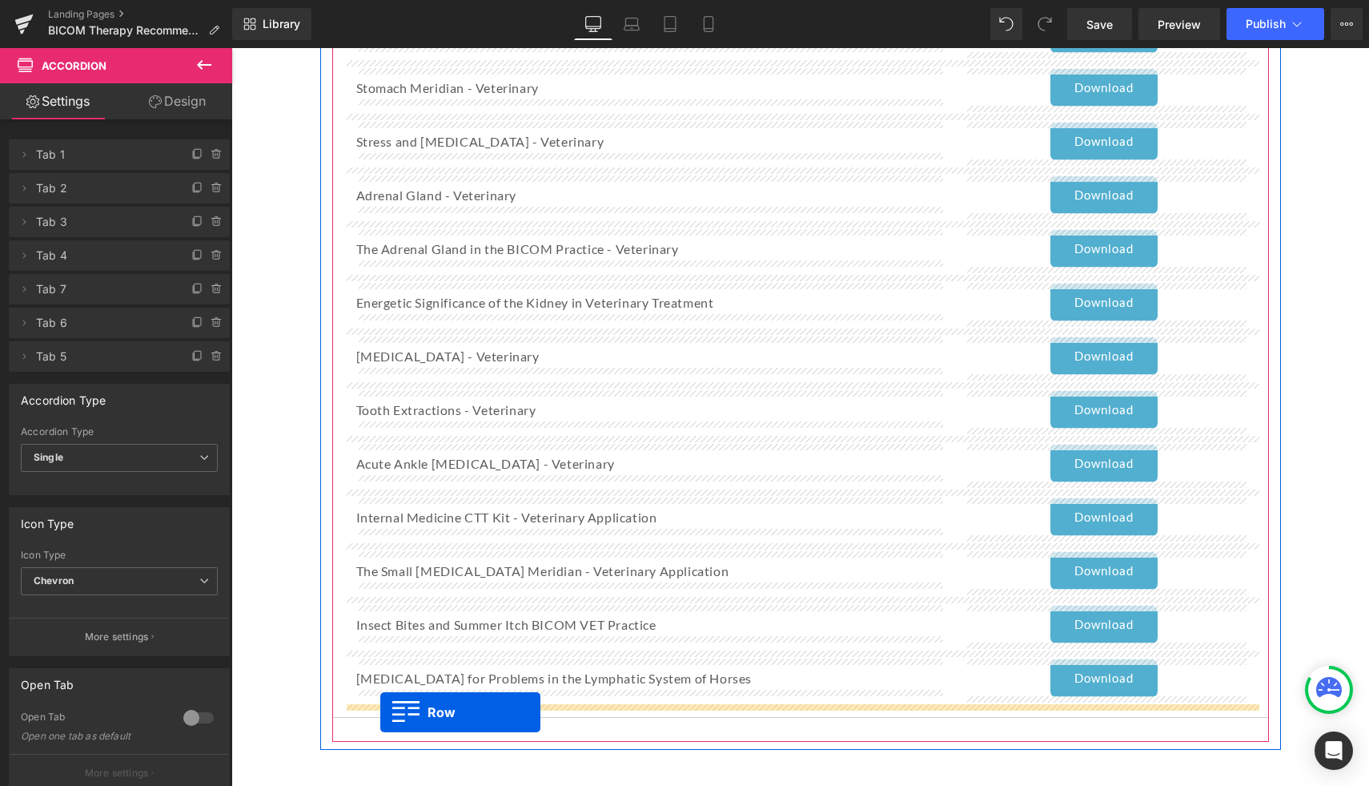
drag, startPoint x: 368, startPoint y: 176, endPoint x: 380, endPoint y: 712, distance: 535.9
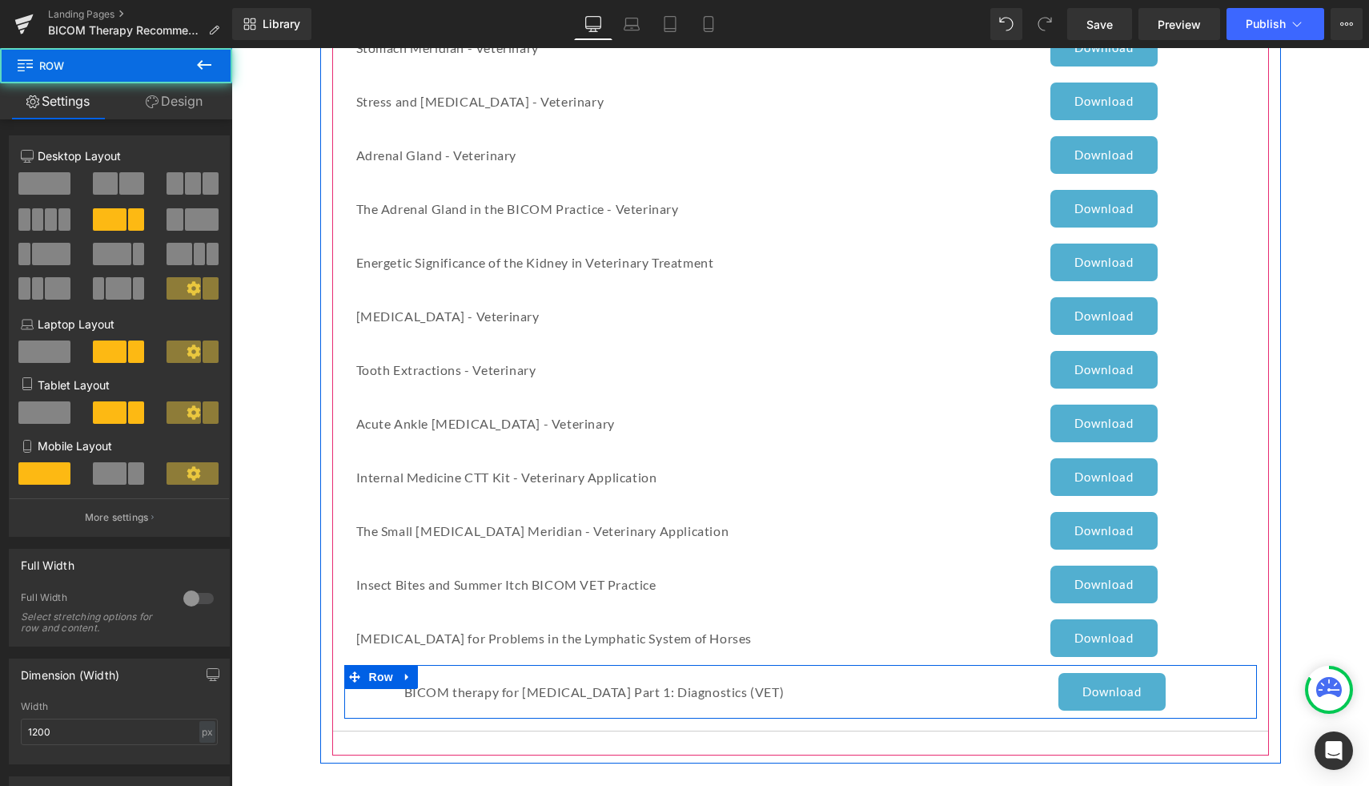
scroll to position [1499, 0]
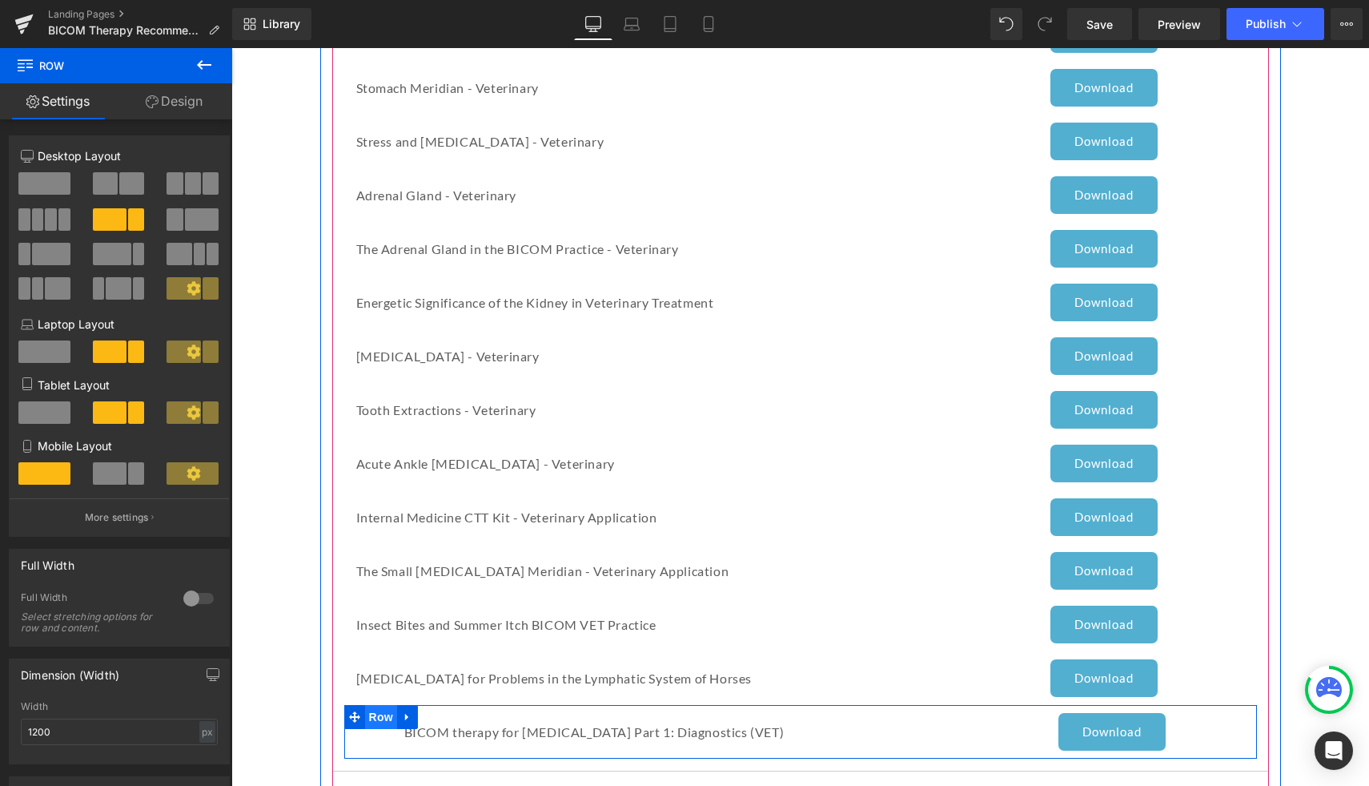
click at [379, 717] on span "Row" at bounding box center [381, 717] width 32 height 24
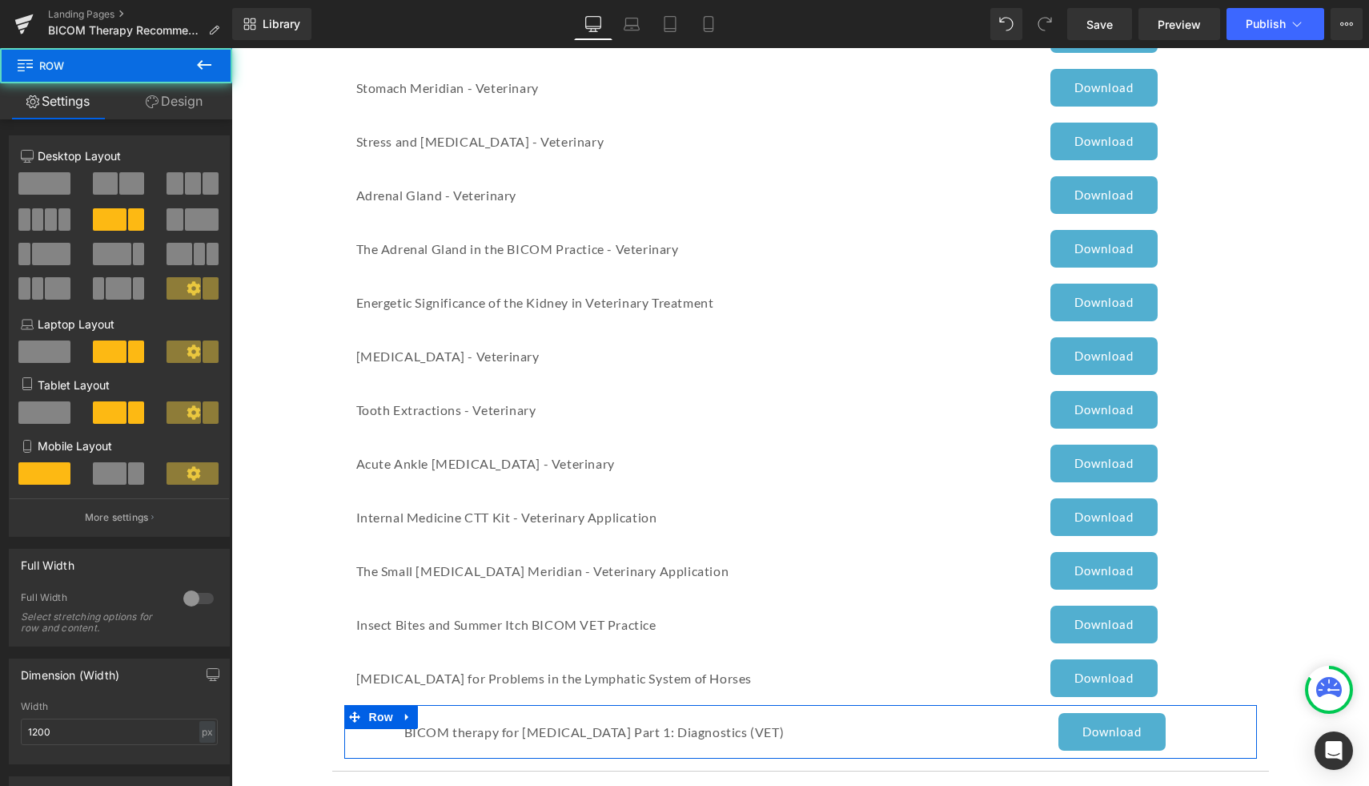
click at [186, 116] on link "Design" at bounding box center [174, 101] width 116 height 36
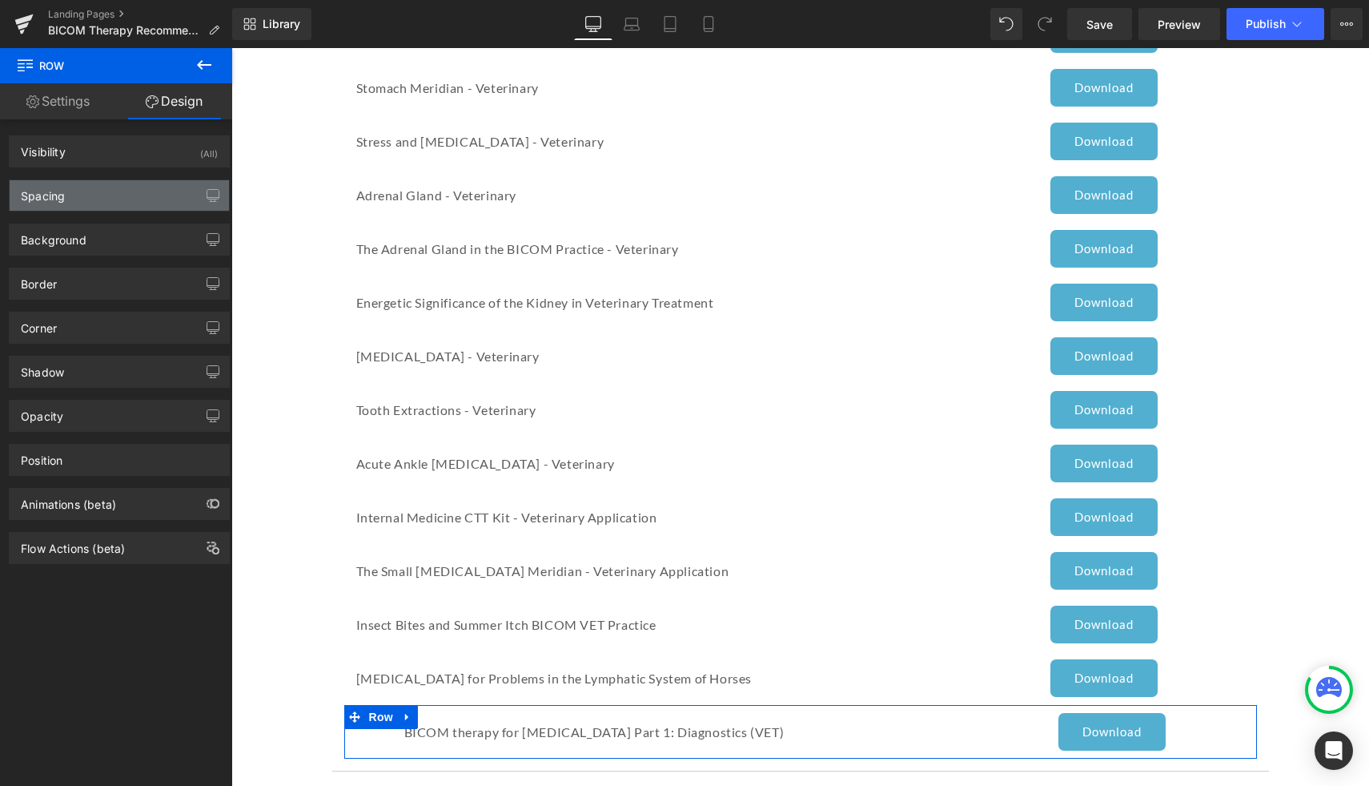
click at [121, 194] on div "Spacing" at bounding box center [119, 195] width 219 height 30
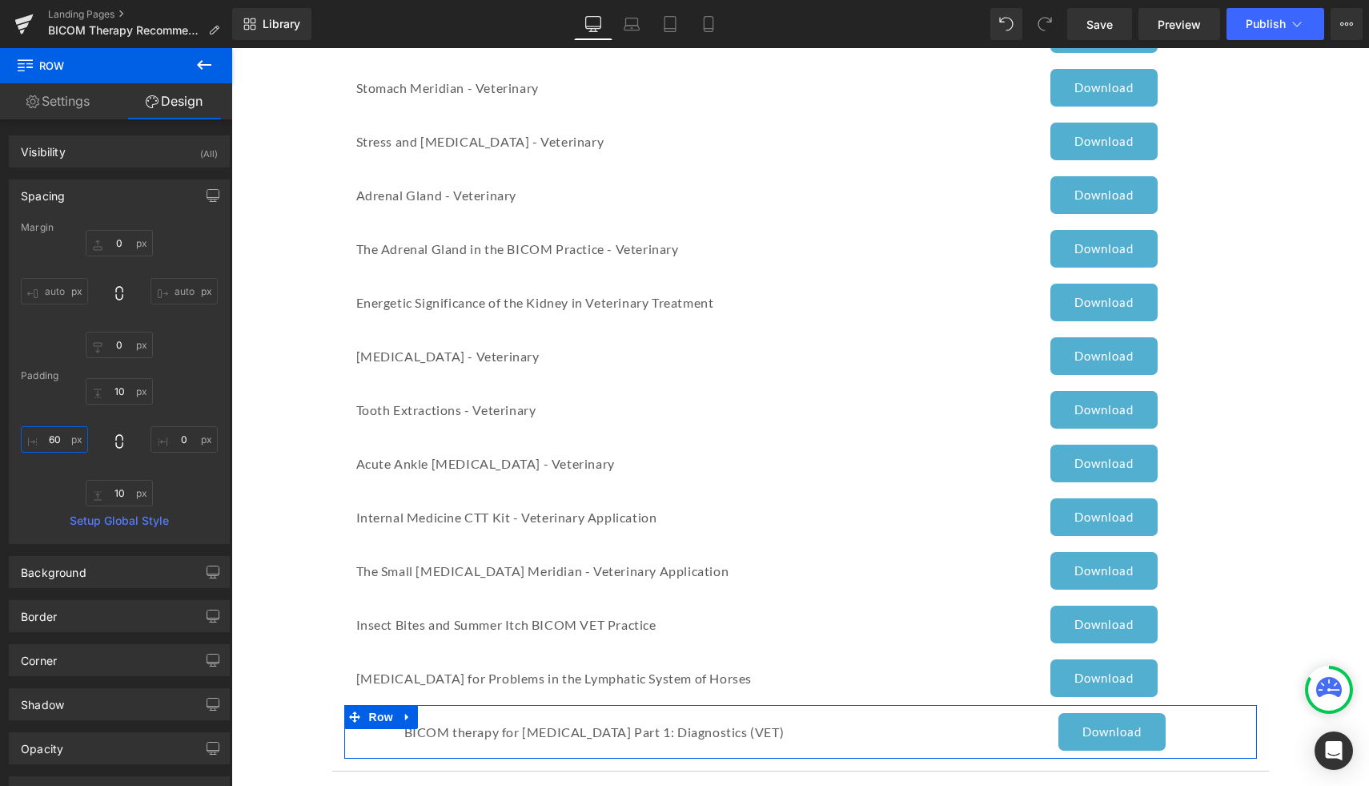
click at [62, 447] on input "60" at bounding box center [54, 439] width 67 height 26
type input "0"
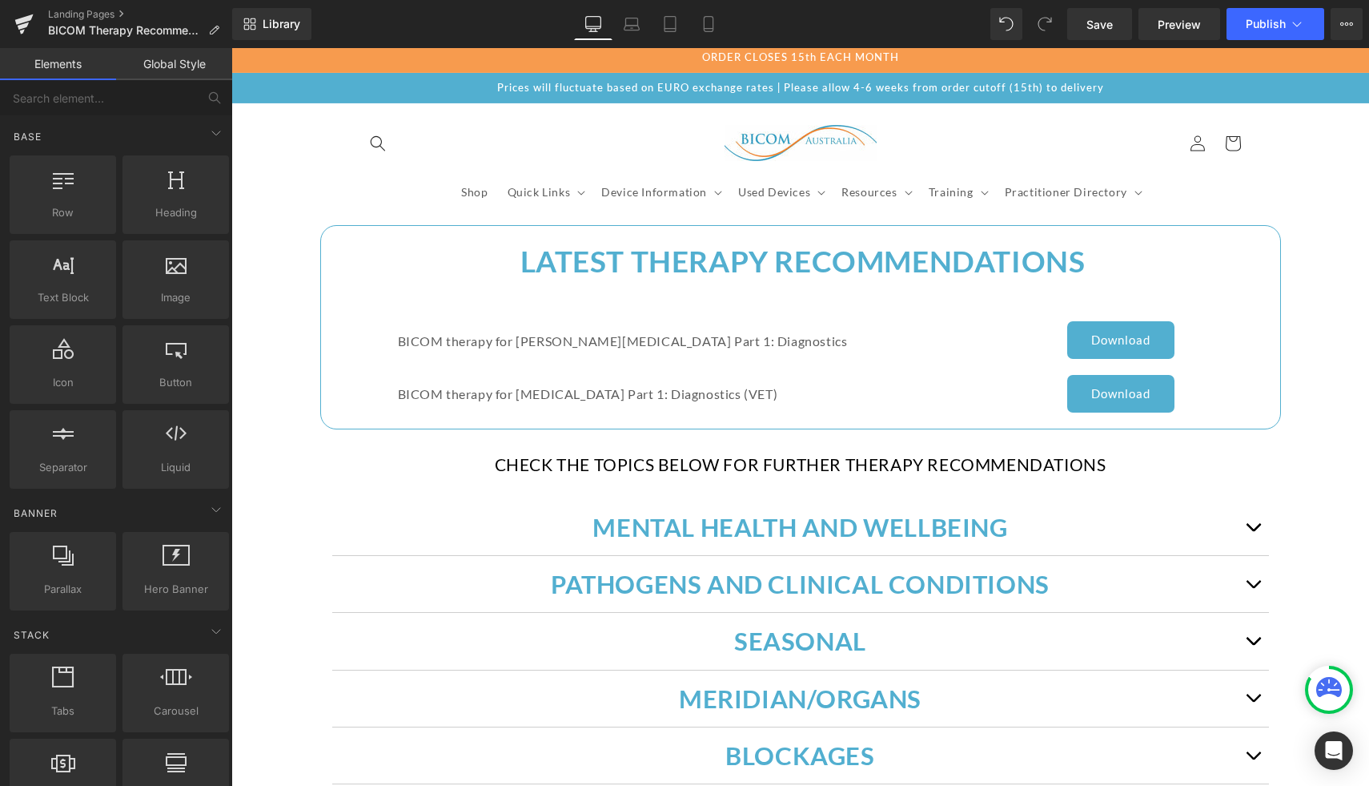
scroll to position [0, 0]
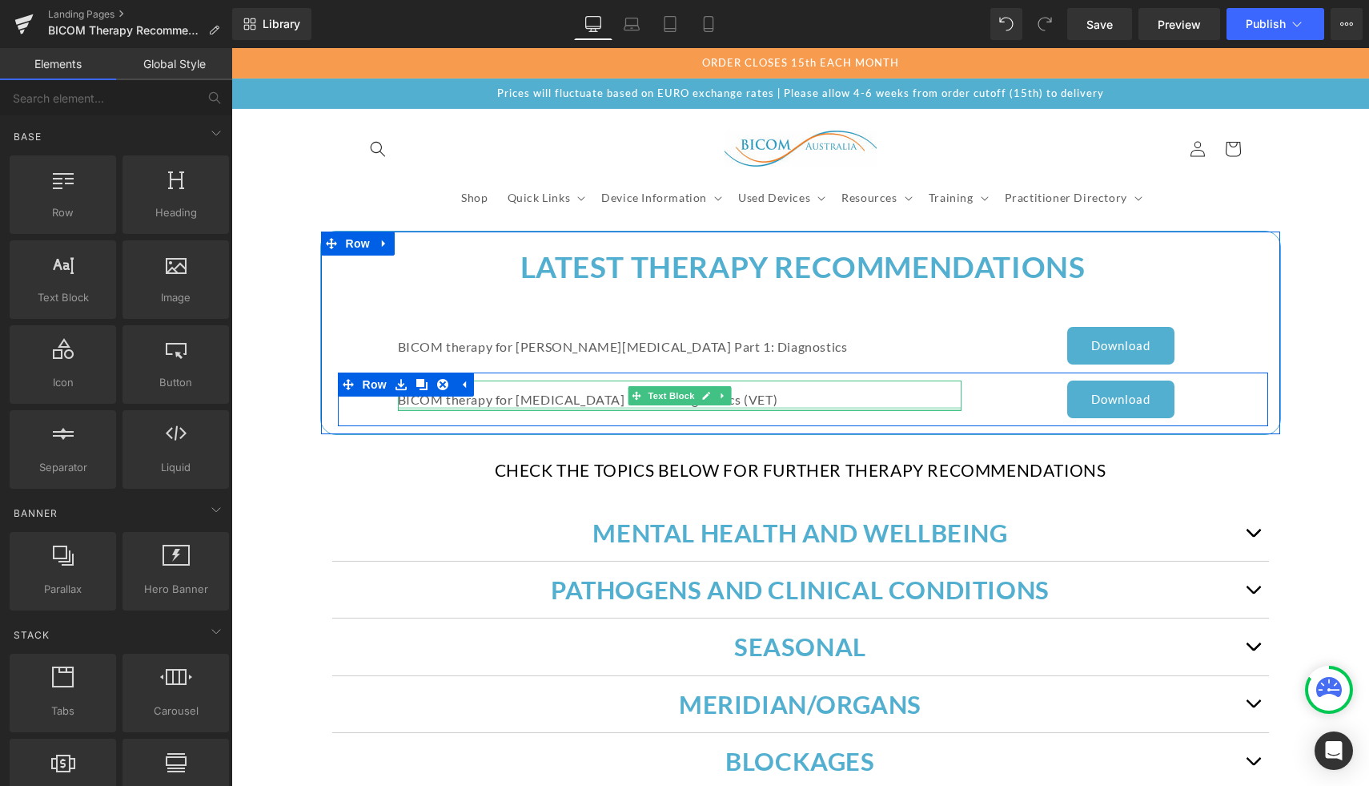
click at [799, 409] on div at bounding box center [680, 409] width 565 height 4
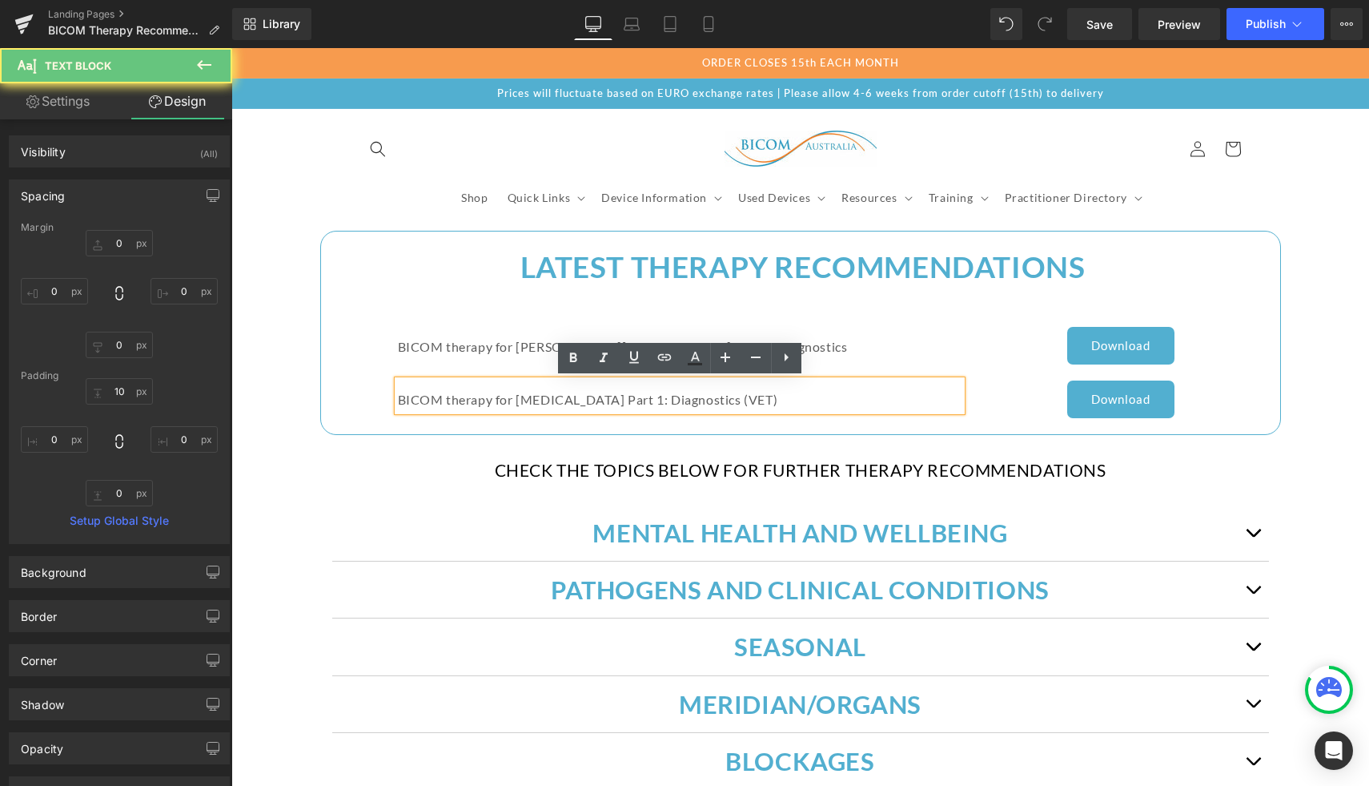
click at [652, 398] on p "BICOM therapy for [MEDICAL_DATA] Part 1: Diagnostics (VET)" at bounding box center [680, 399] width 565 height 23
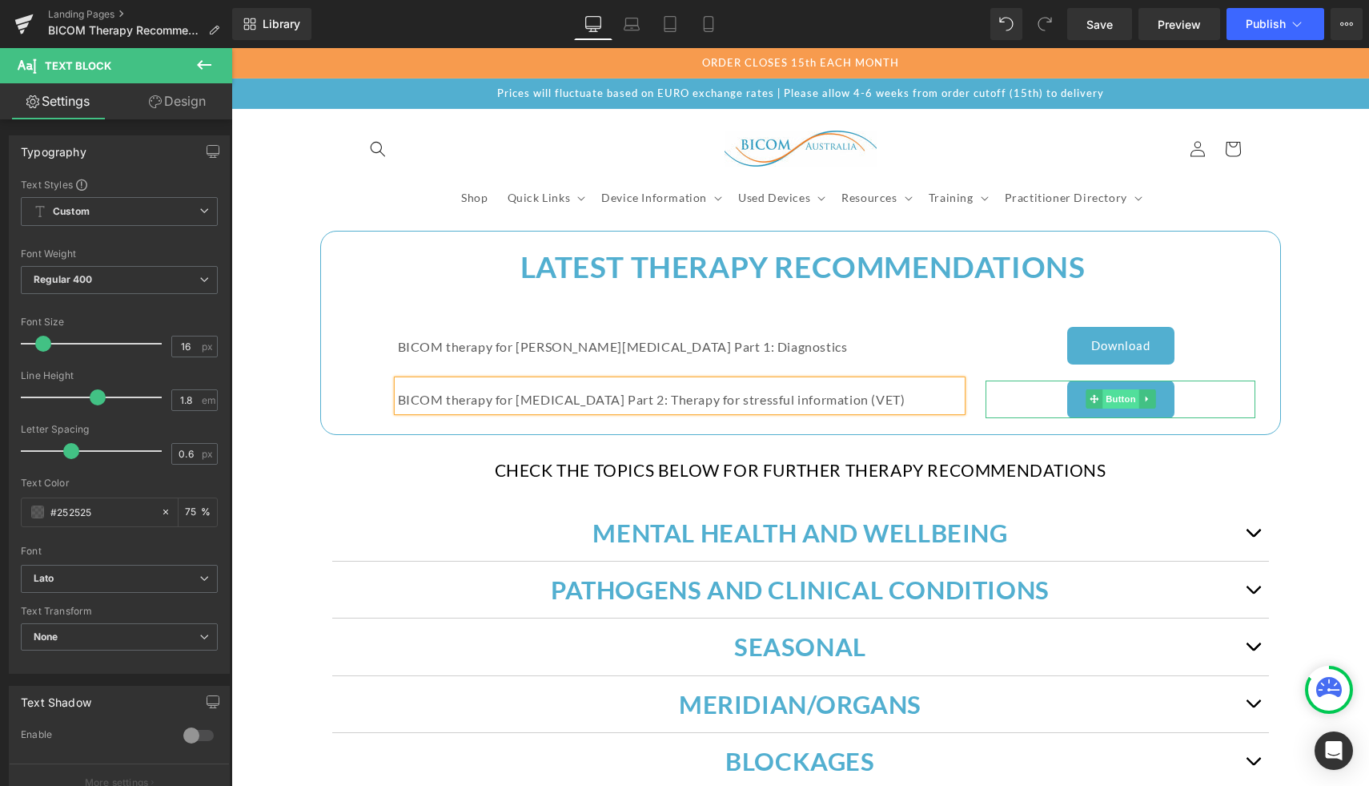
click at [1119, 398] on span "Button" at bounding box center [1121, 398] width 37 height 19
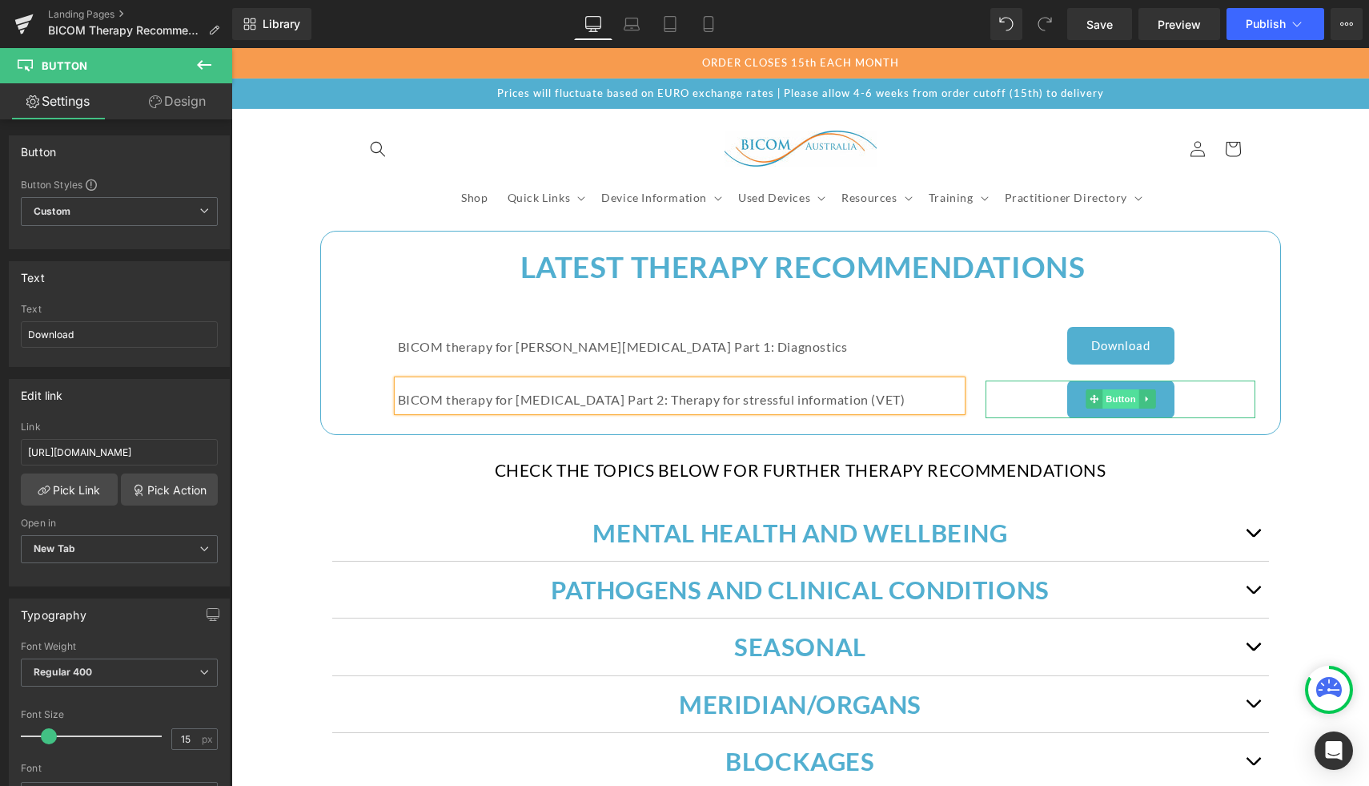
click at [1118, 396] on span "Button" at bounding box center [1121, 398] width 37 height 19
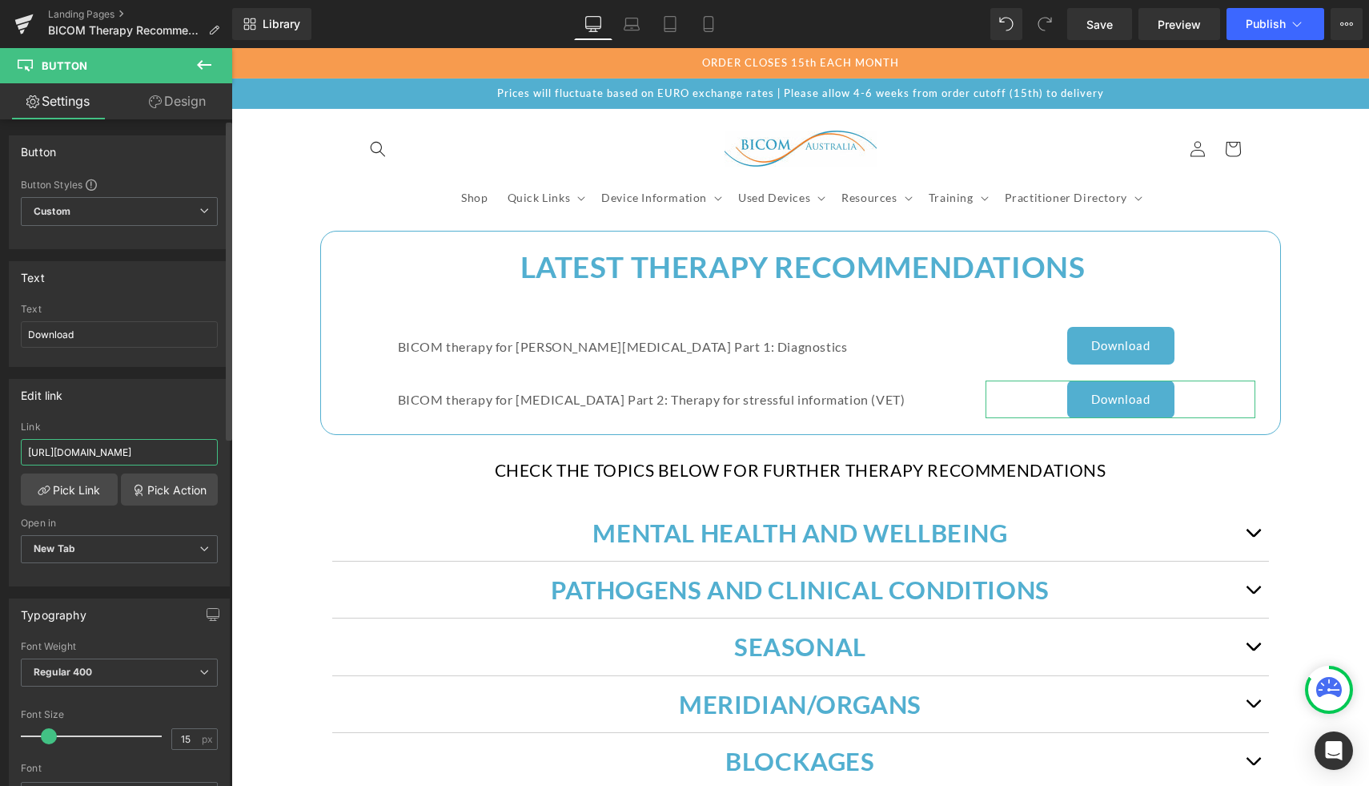
click at [34, 452] on input "[URL][DOMAIN_NAME]" at bounding box center [119, 452] width 197 height 26
type input "[URL][DOMAIN_NAME]"
click at [183, 523] on div "Open in" at bounding box center [119, 522] width 197 height 11
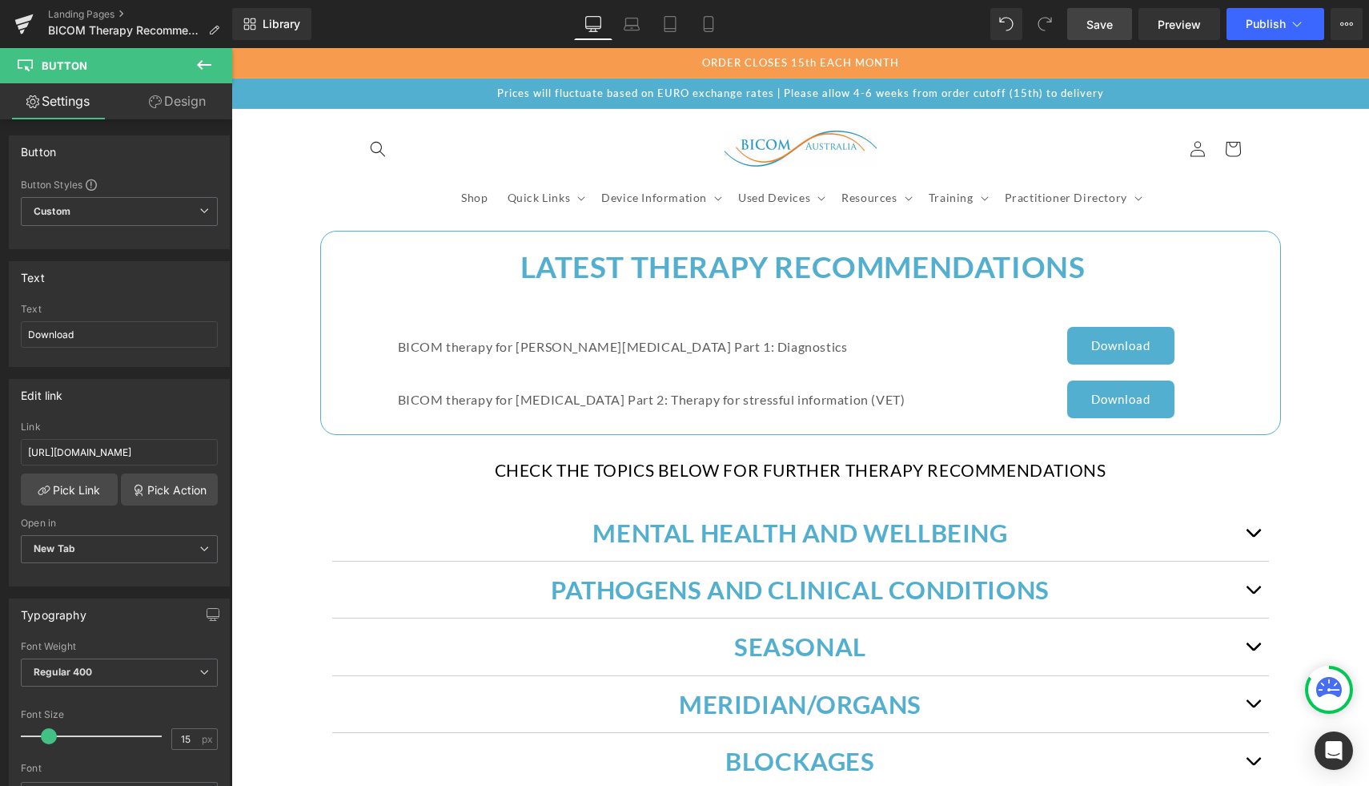
click at [1092, 18] on span "Save" at bounding box center [1100, 24] width 26 height 17
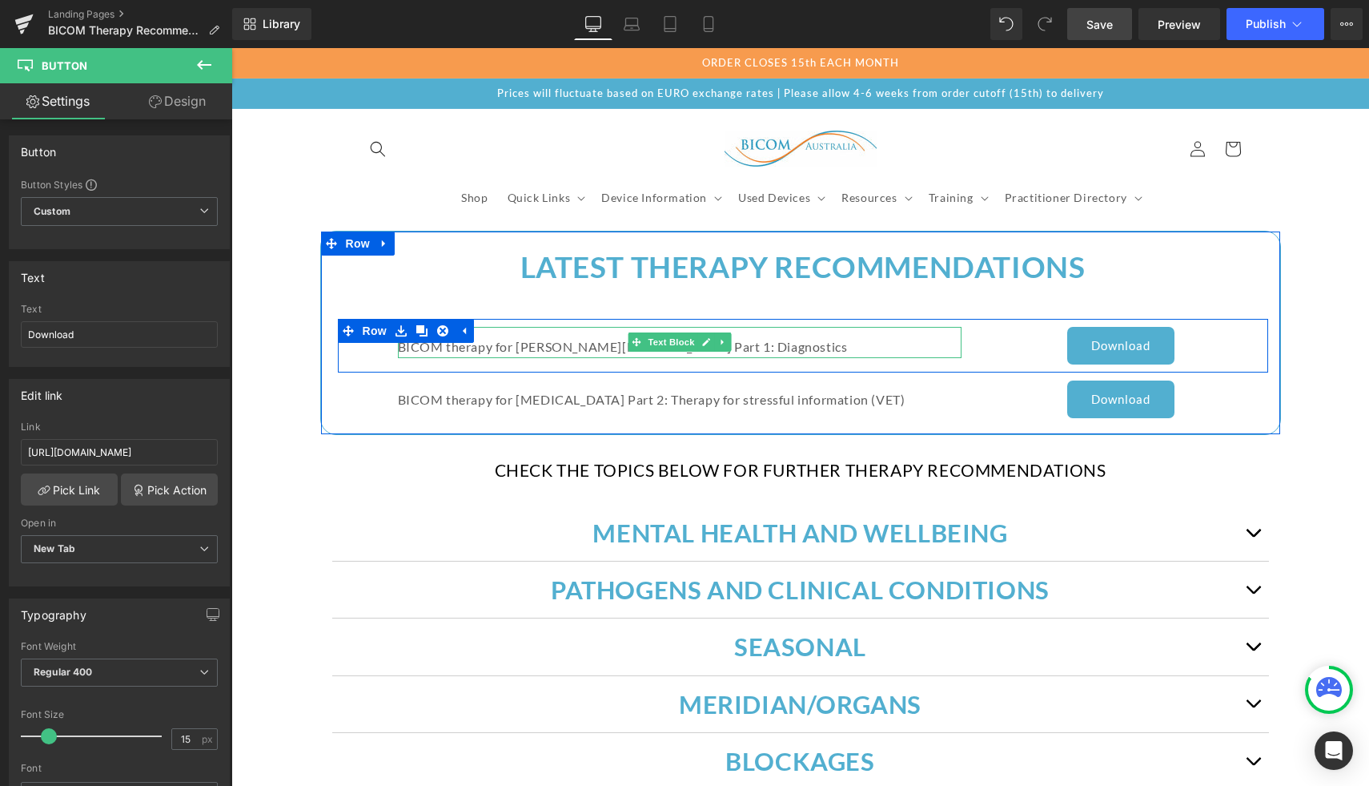
click at [715, 352] on p "BICOM therapy for [PERSON_NAME][MEDICAL_DATA] Part 1: Diagnostics" at bounding box center [680, 347] width 565 height 23
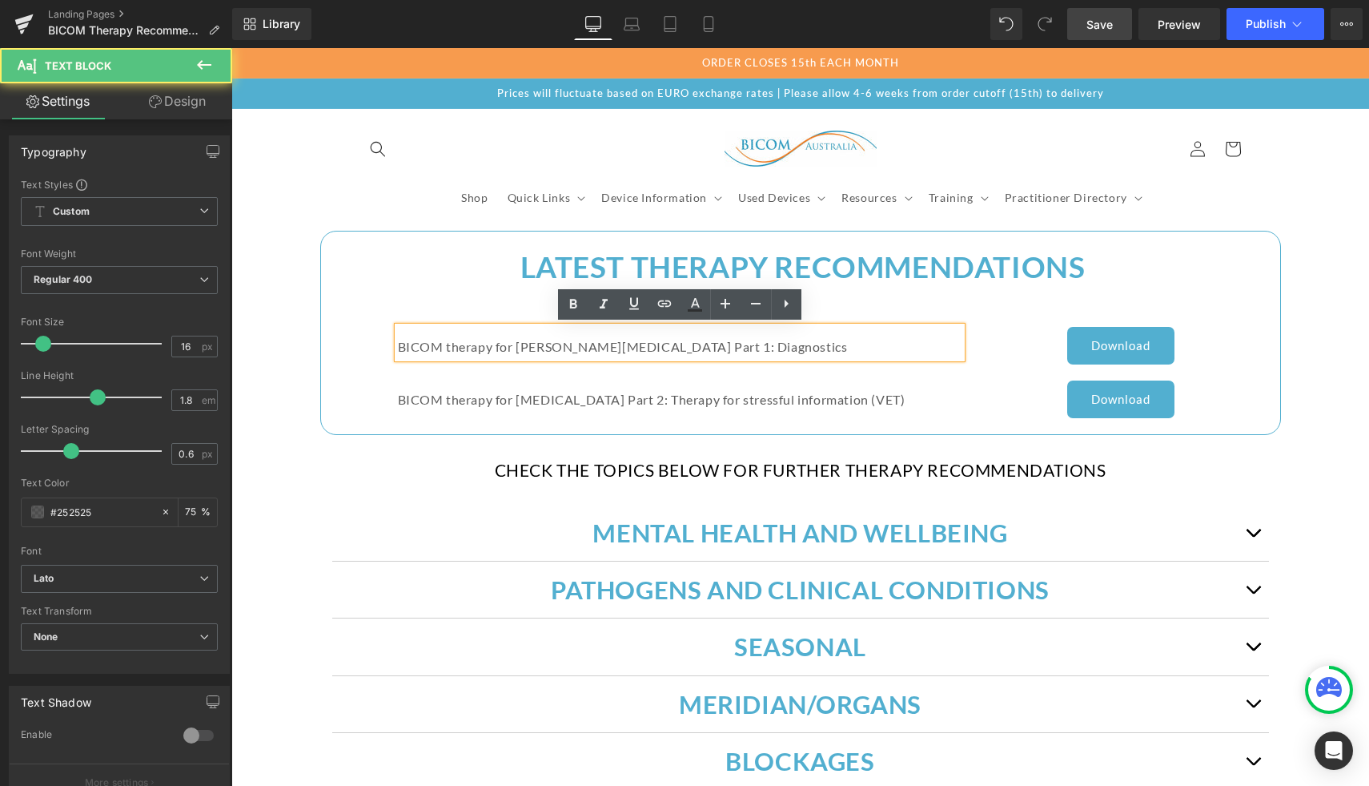
click at [774, 346] on p "BICOM therapy for [PERSON_NAME][MEDICAL_DATA] Part 1: Diagnostics" at bounding box center [680, 347] width 565 height 23
drag, startPoint x: 783, startPoint y: 346, endPoint x: 705, endPoint y: 345, distance: 77.7
click at [705, 345] on p "BICOM therapy for [PERSON_NAME][MEDICAL_DATA] Part 1: Diagnostics" at bounding box center [680, 347] width 565 height 23
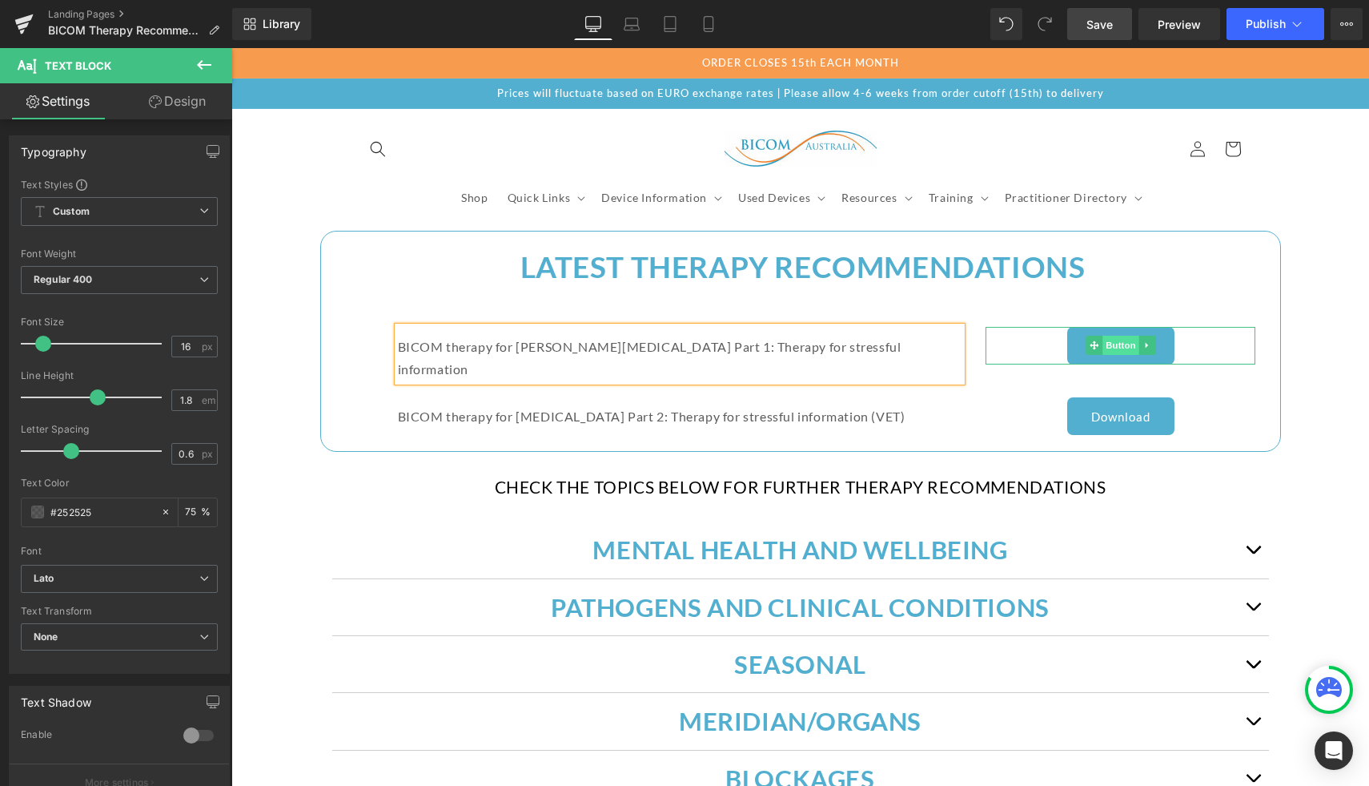
click at [1130, 339] on span "Button" at bounding box center [1121, 345] width 37 height 19
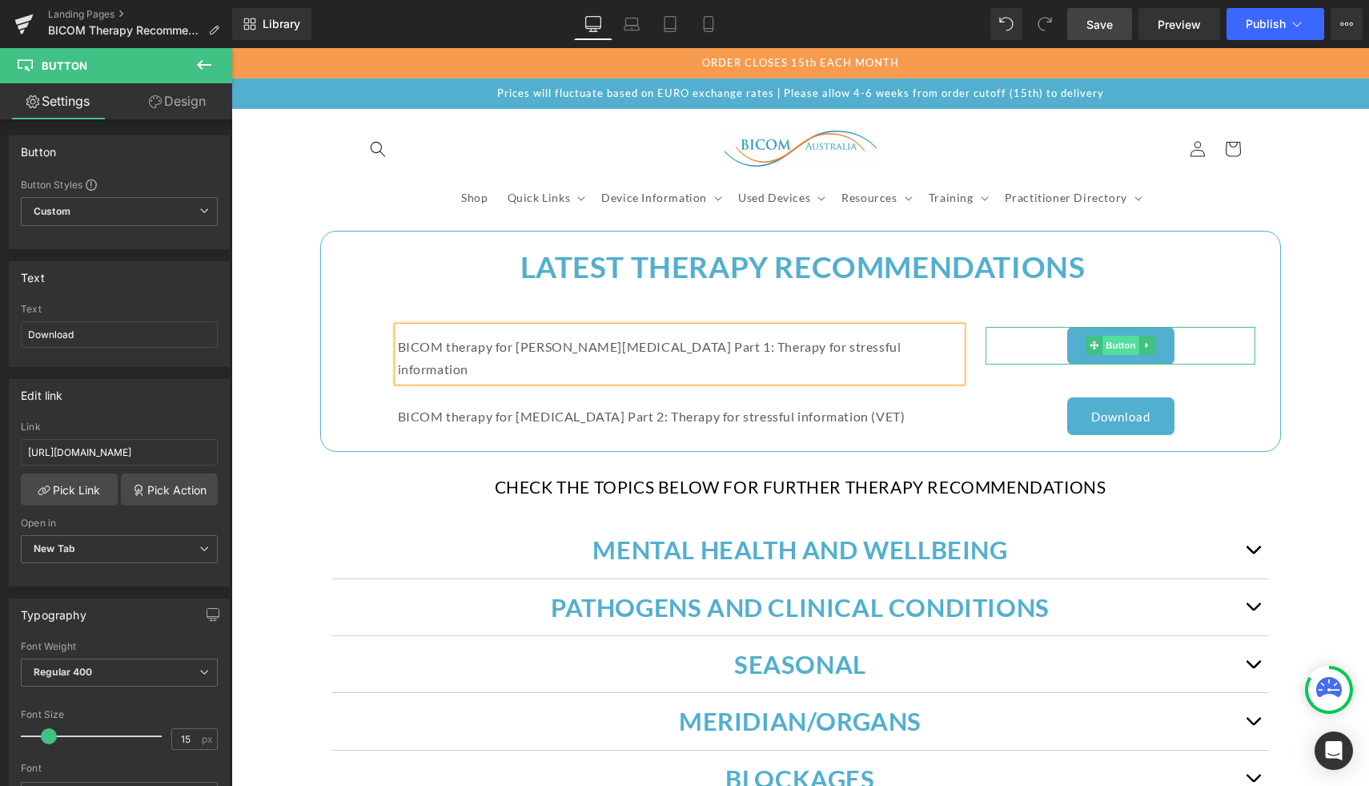
click at [1105, 336] on span "Button" at bounding box center [1121, 345] width 37 height 19
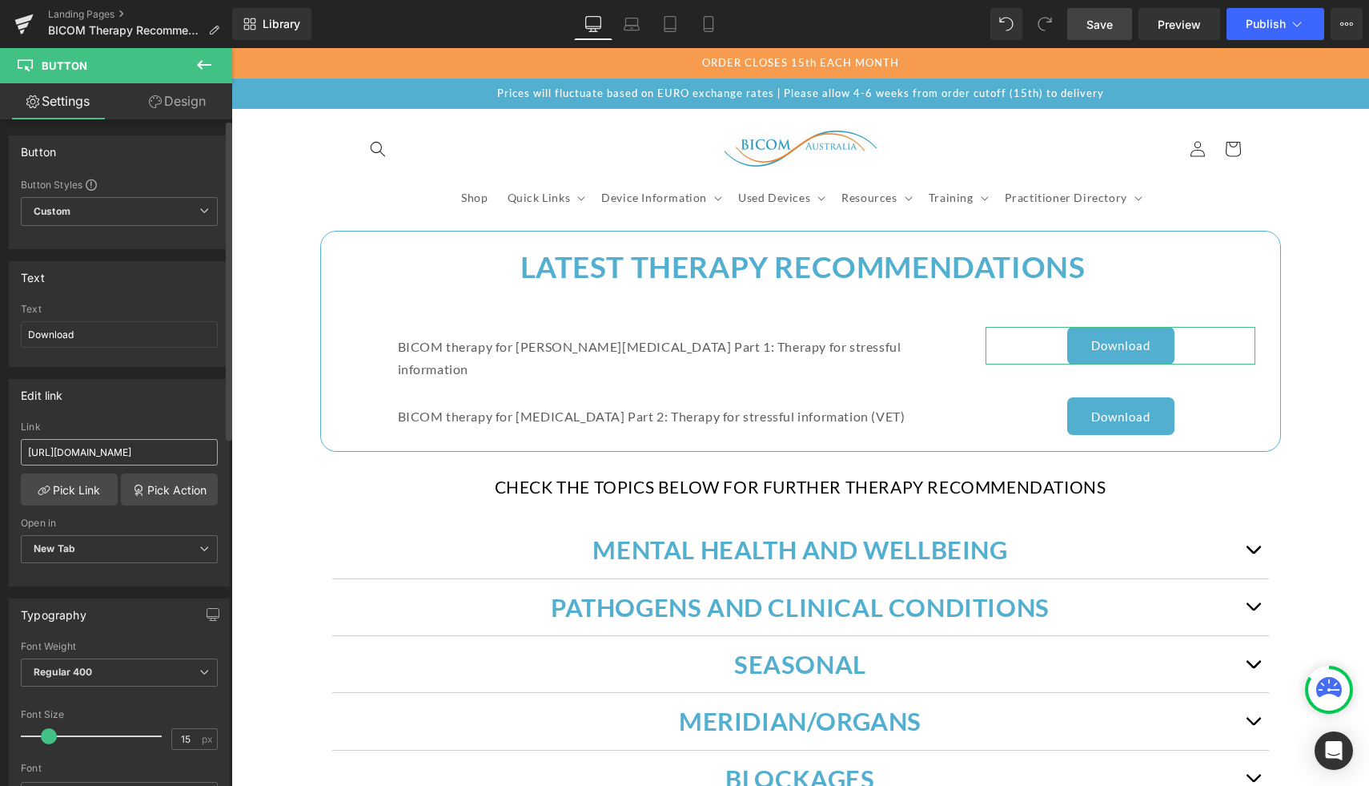
click at [56, 453] on input "[URL][DOMAIN_NAME]" at bounding box center [119, 452] width 197 height 26
type input "[URL][DOMAIN_NAME]"
click at [82, 421] on div "Link" at bounding box center [119, 426] width 197 height 11
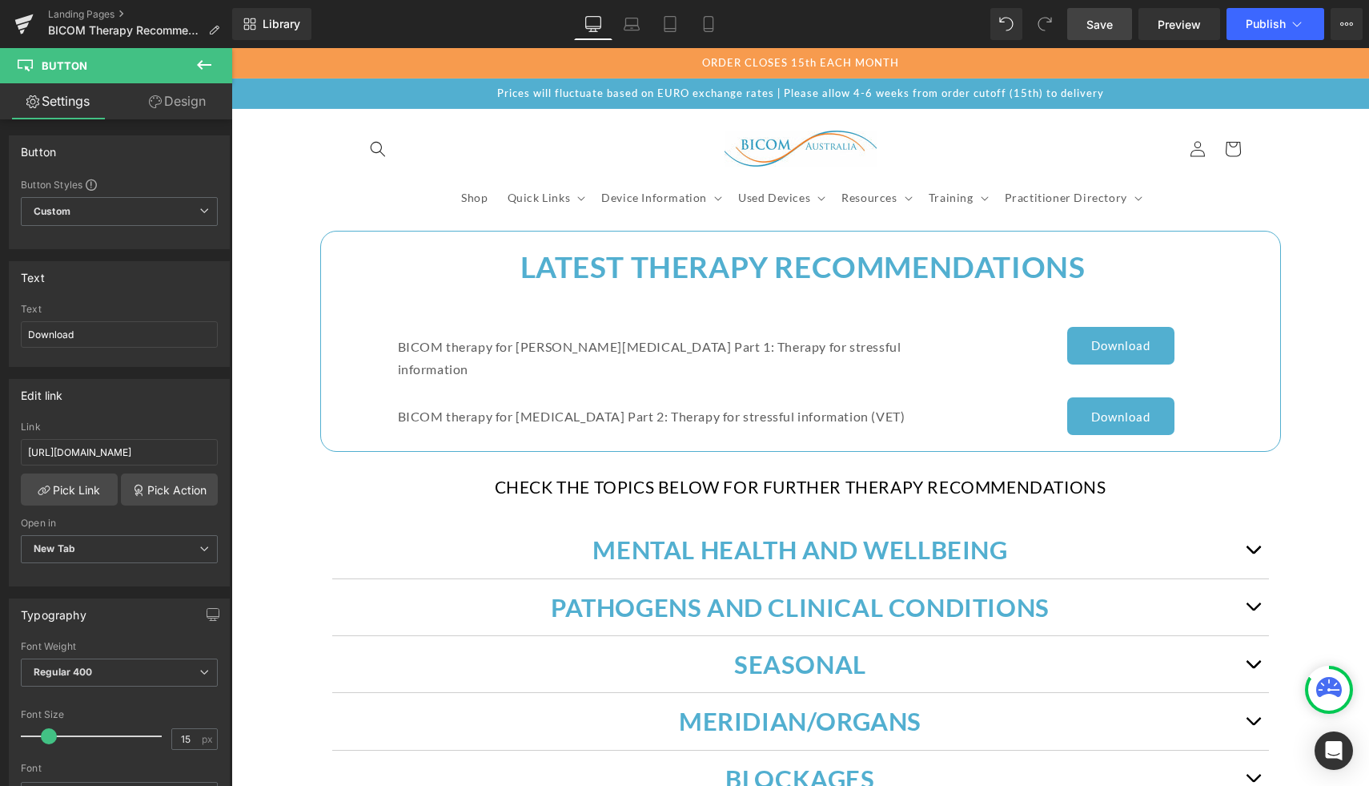
click at [1077, 20] on link "Save" at bounding box center [1099, 24] width 65 height 32
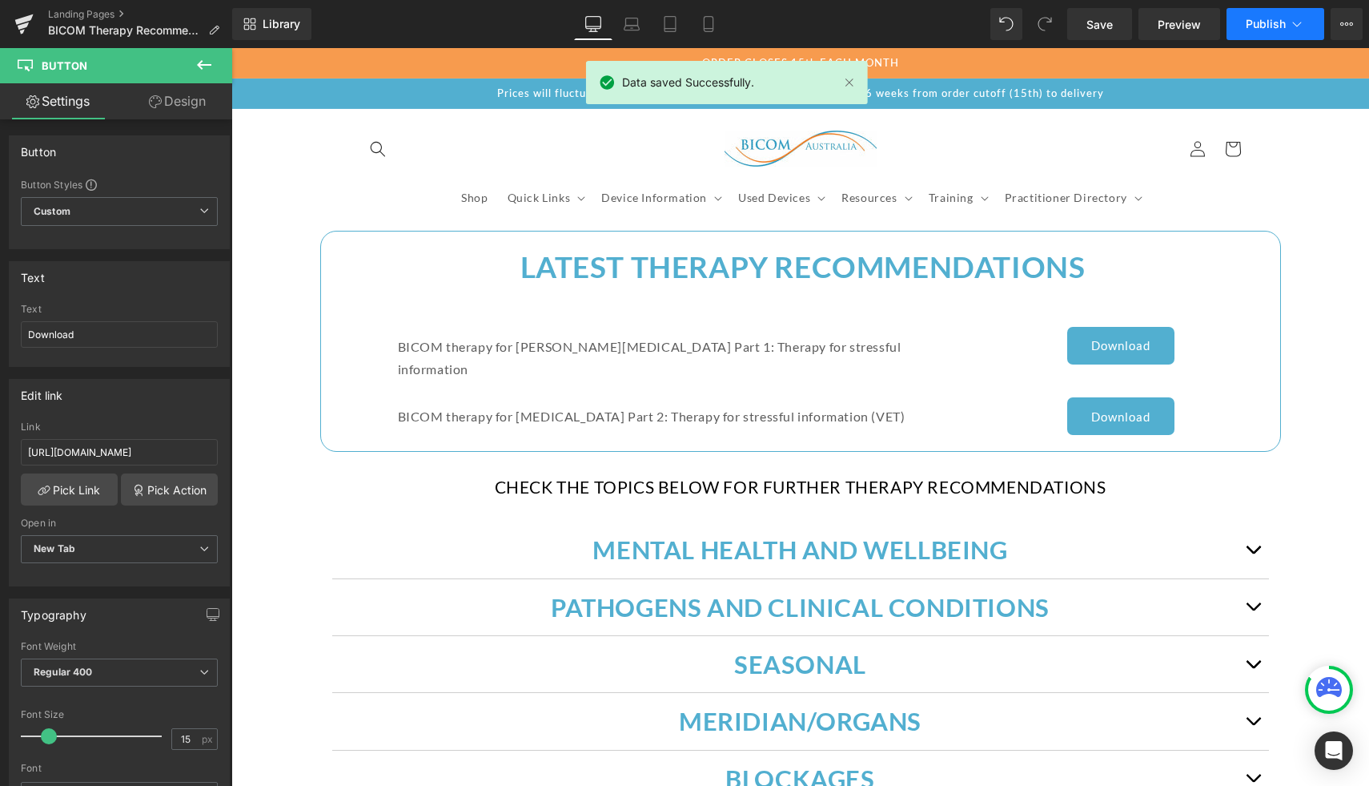
click at [1263, 18] on span "Publish" at bounding box center [1266, 24] width 40 height 13
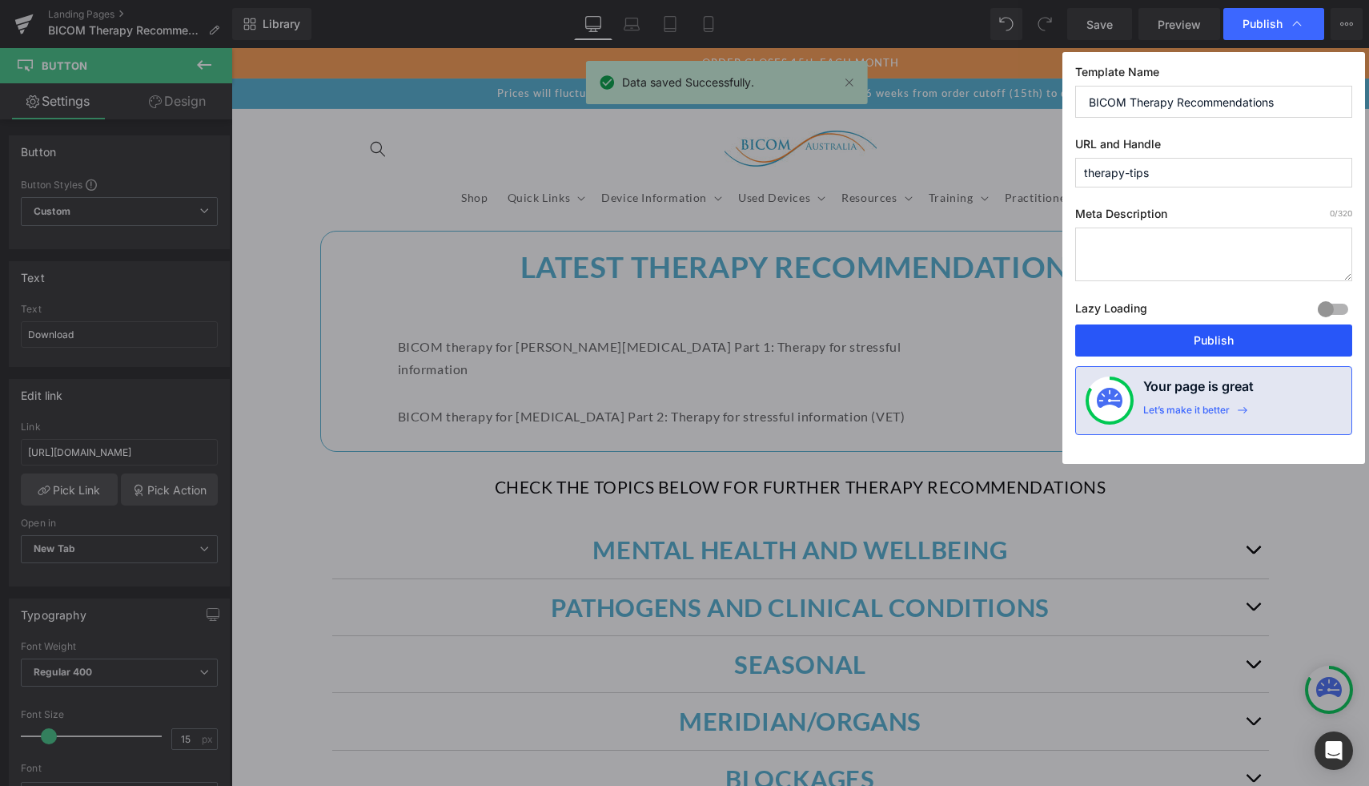
click at [1180, 338] on button "Publish" at bounding box center [1213, 340] width 277 height 32
